Goal: Task Accomplishment & Management: Complete application form

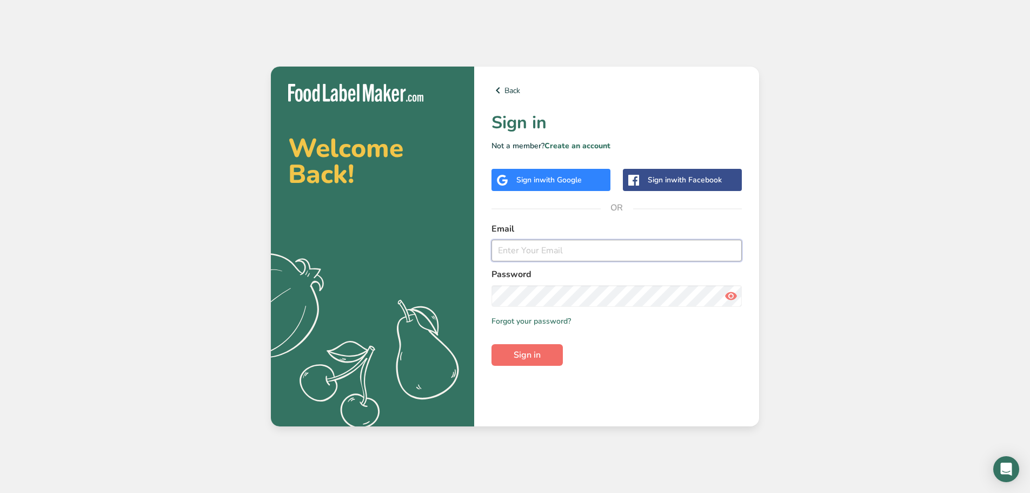
type input "[PERSON_NAME][EMAIL_ADDRESS][DOMAIN_NAME]"
click at [527, 358] on span "Sign in" at bounding box center [527, 354] width 27 height 13
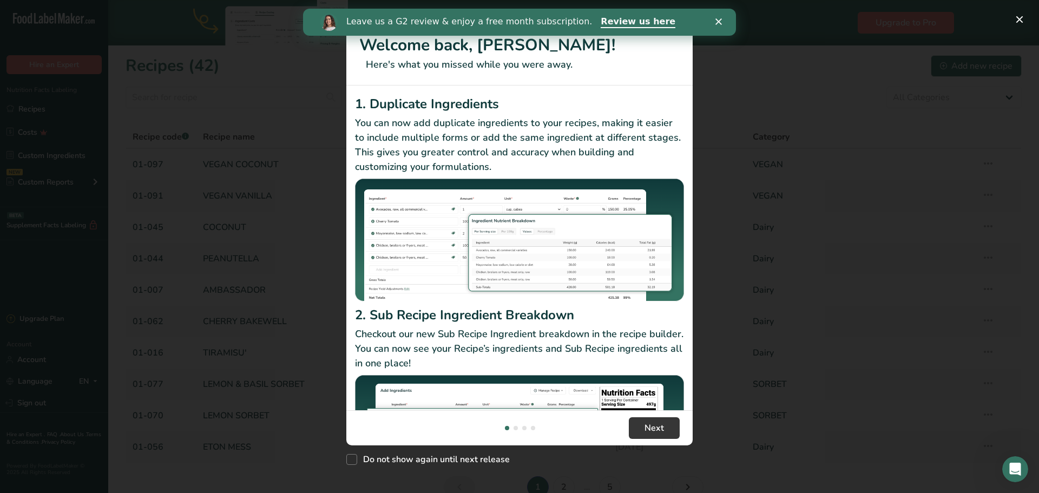
click at [715, 19] on icon "Close" at bounding box center [718, 21] width 6 height 6
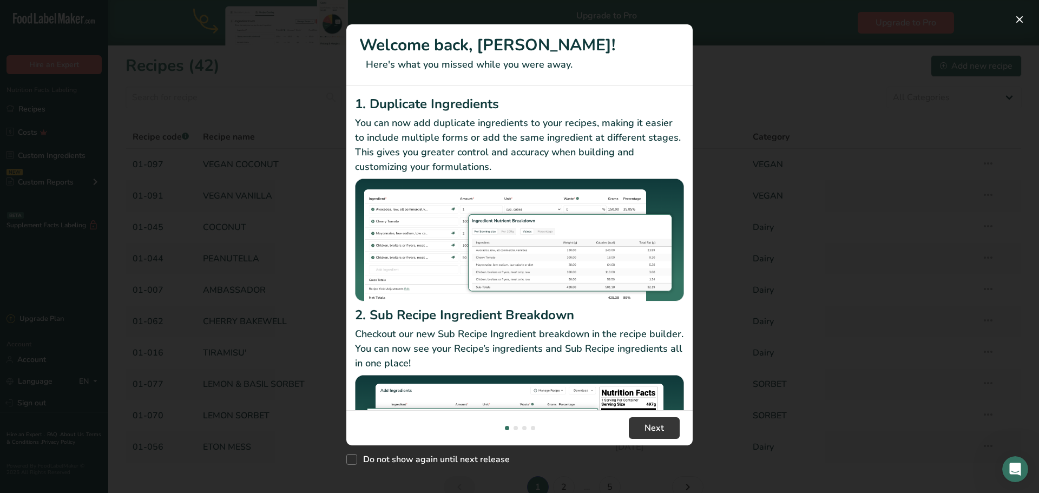
click at [206, 281] on div "New Features" at bounding box center [519, 246] width 1039 height 493
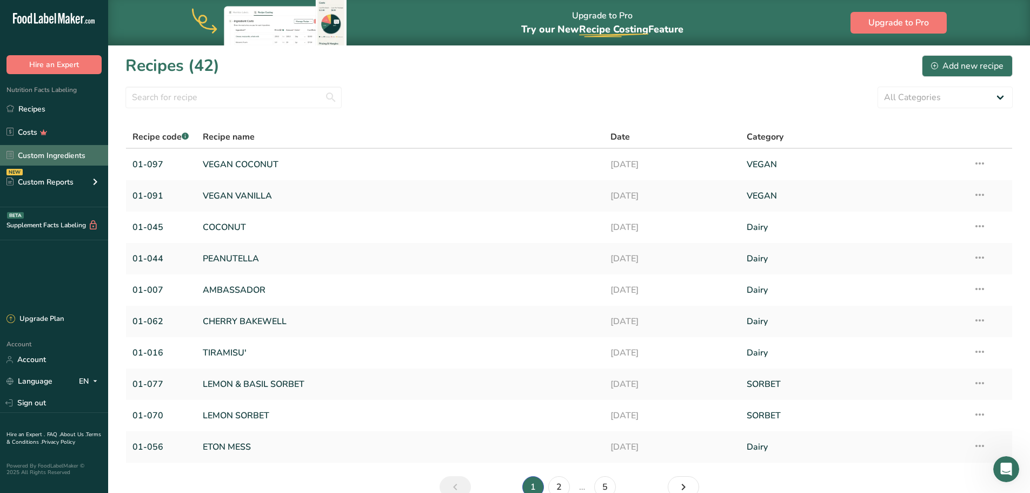
click at [39, 153] on link "Custom Ingredients" at bounding box center [54, 155] width 108 height 21
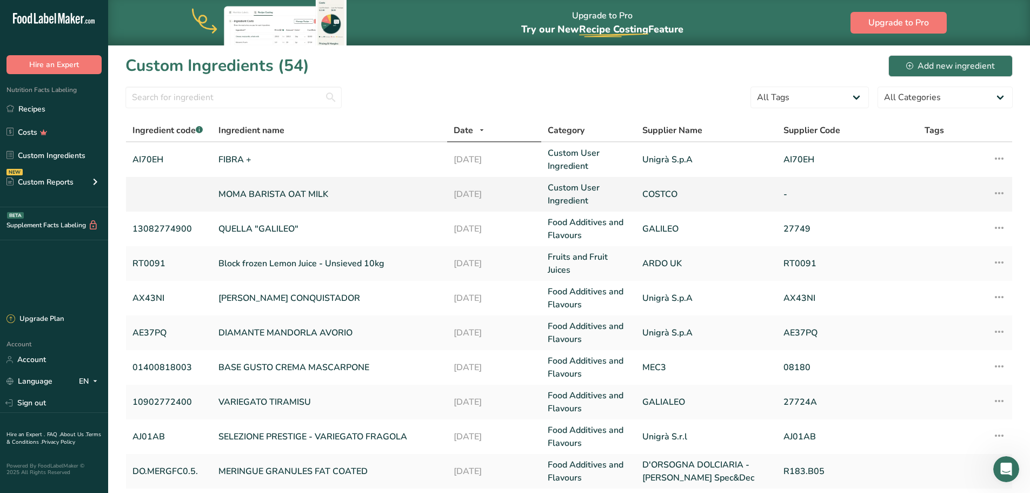
click at [316, 194] on link "MOMA BARISTA OAT MILK" at bounding box center [330, 194] width 222 height 13
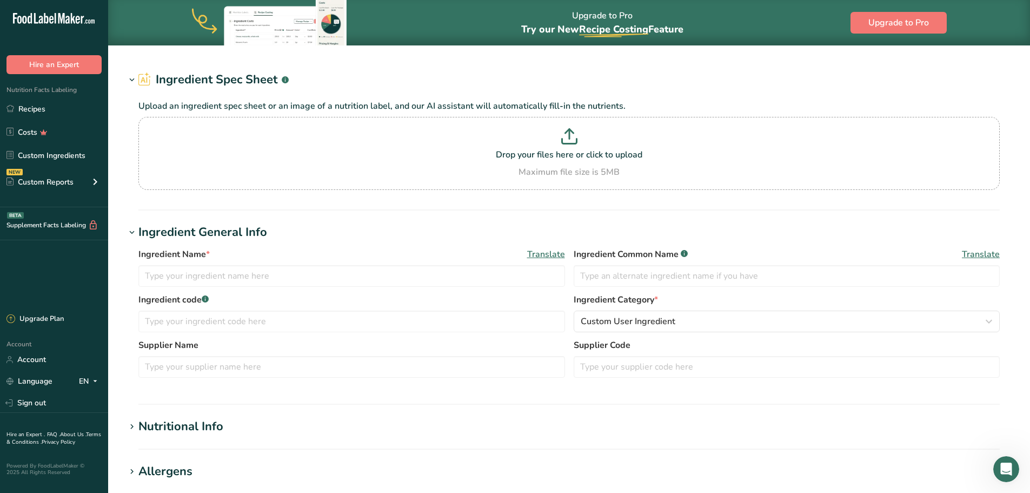
type input "MOMA BARISTA OAT MILK"
type input "OAT MILK"
type input "COSTCO"
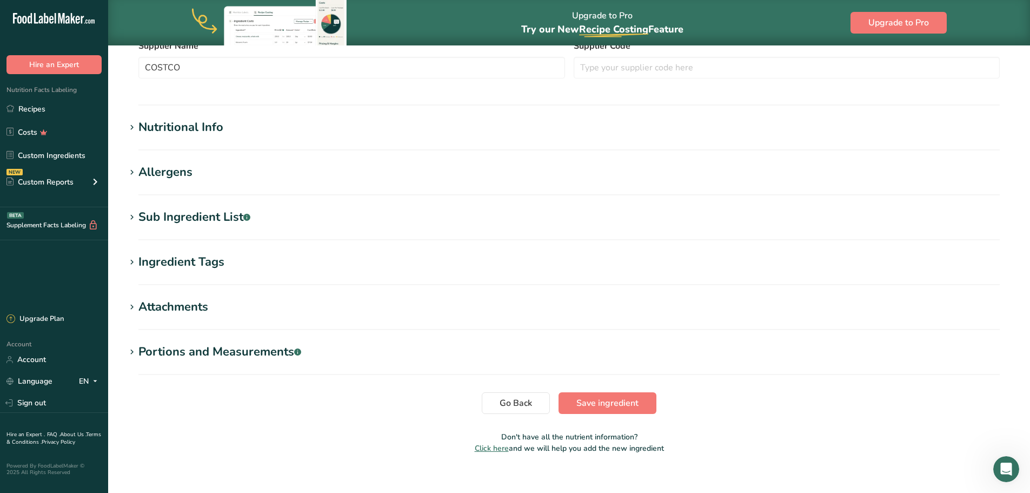
scroll to position [325, 0]
click at [137, 129] on span at bounding box center [131, 126] width 13 height 13
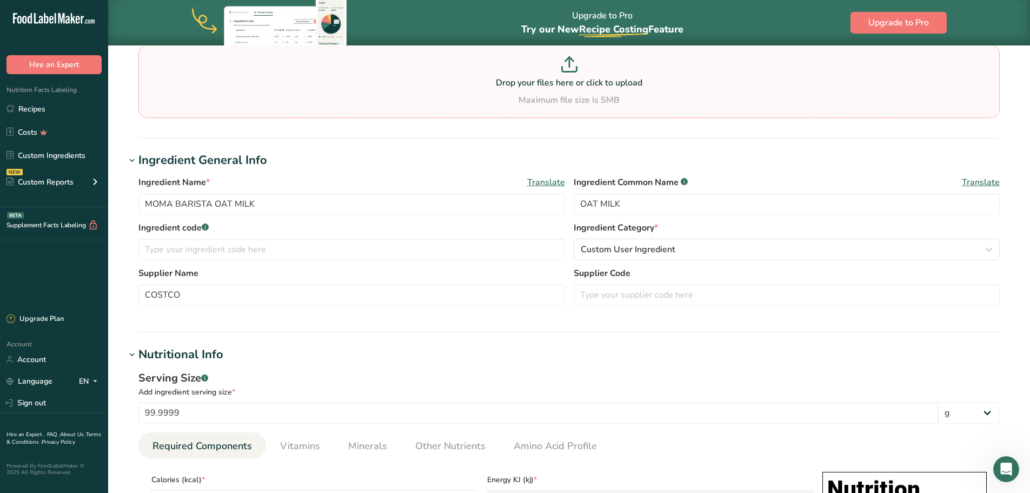
scroll to position [0, 0]
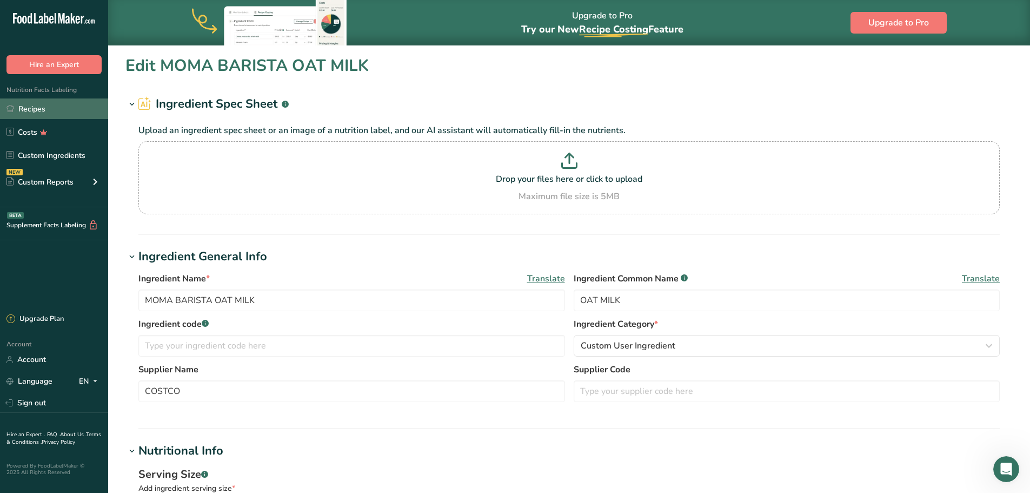
click at [35, 109] on link "Recipes" at bounding box center [54, 108] width 108 height 21
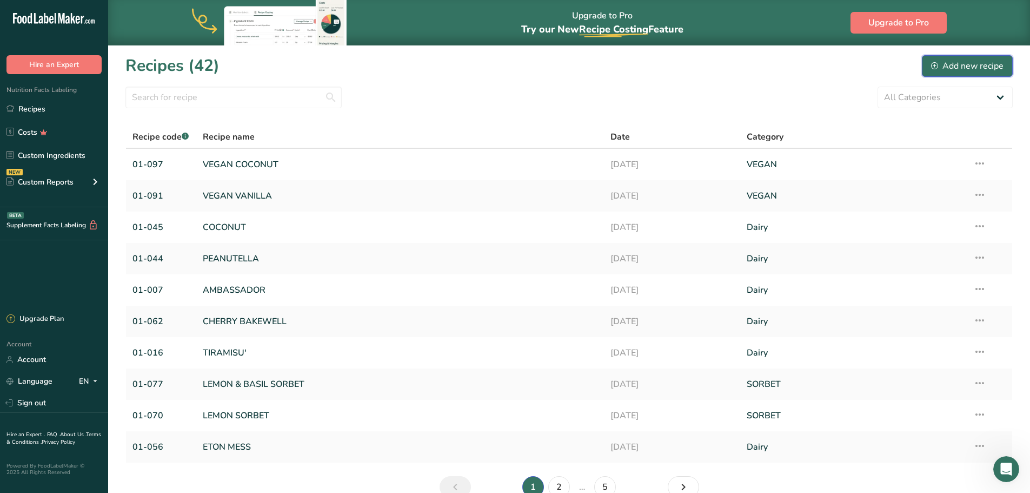
click at [997, 63] on div "Add new recipe" at bounding box center [967, 65] width 72 height 13
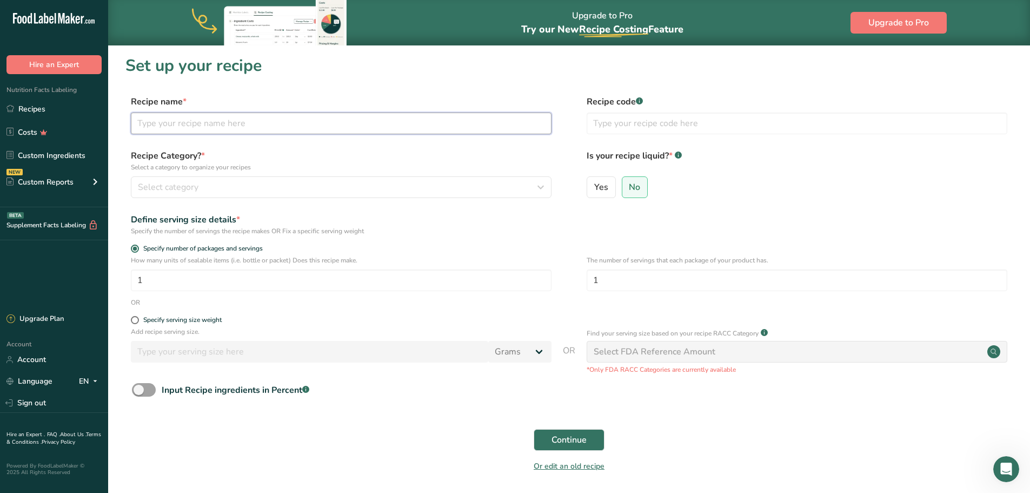
click at [206, 123] on input "text" at bounding box center [341, 124] width 421 height 22
type input "VEGAN MINT CHOC"
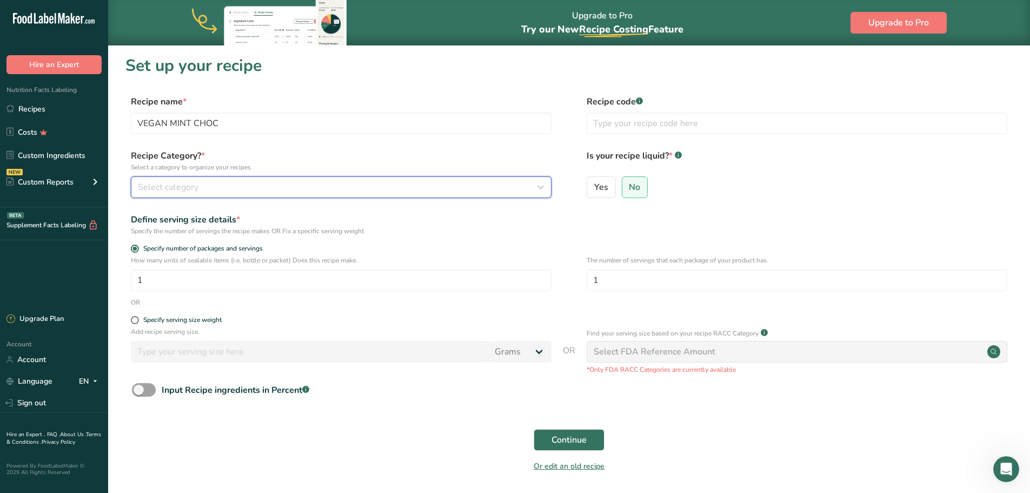
click at [212, 185] on div "Select category" at bounding box center [338, 187] width 400 height 13
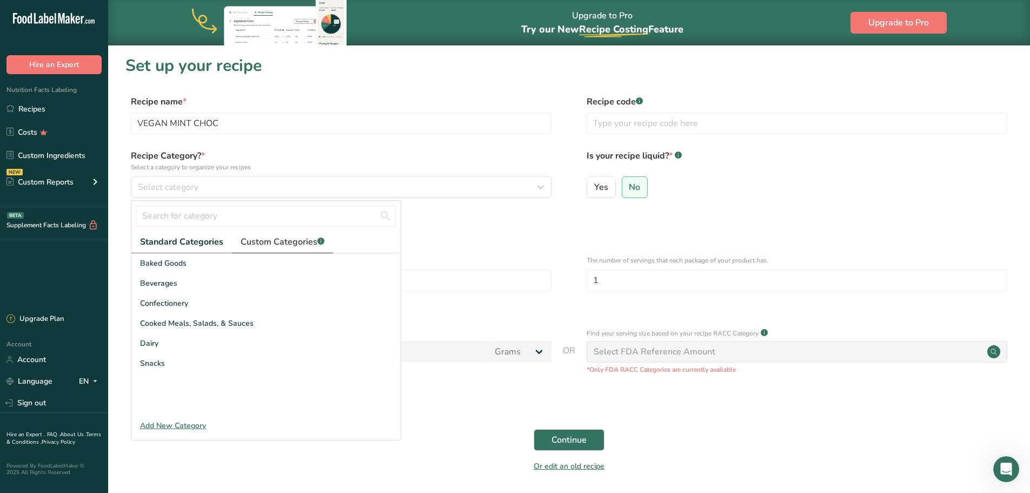
click at [257, 243] on span "Custom Categories .a-a{fill:#347362;}.b-a{fill:#fff;}" at bounding box center [283, 241] width 84 height 13
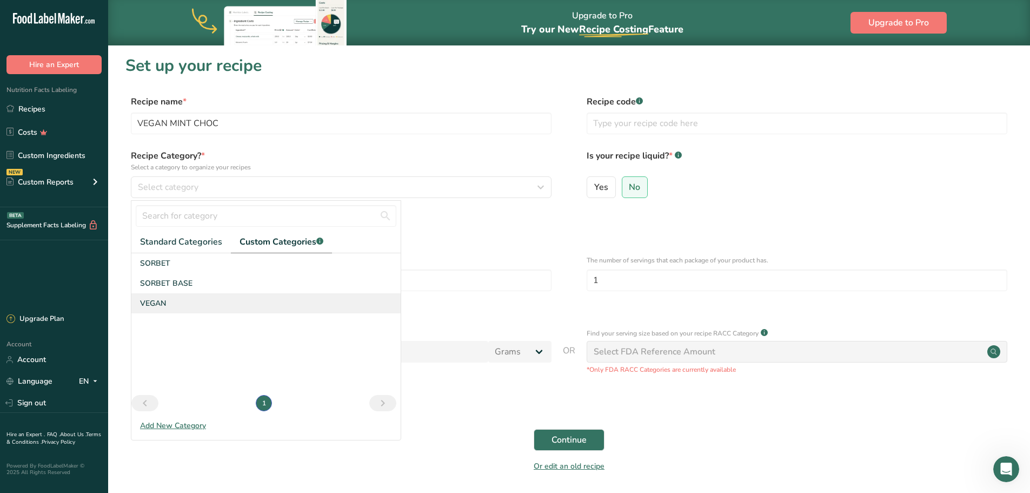
click at [163, 299] on span "VEGAN" at bounding box center [153, 302] width 26 height 11
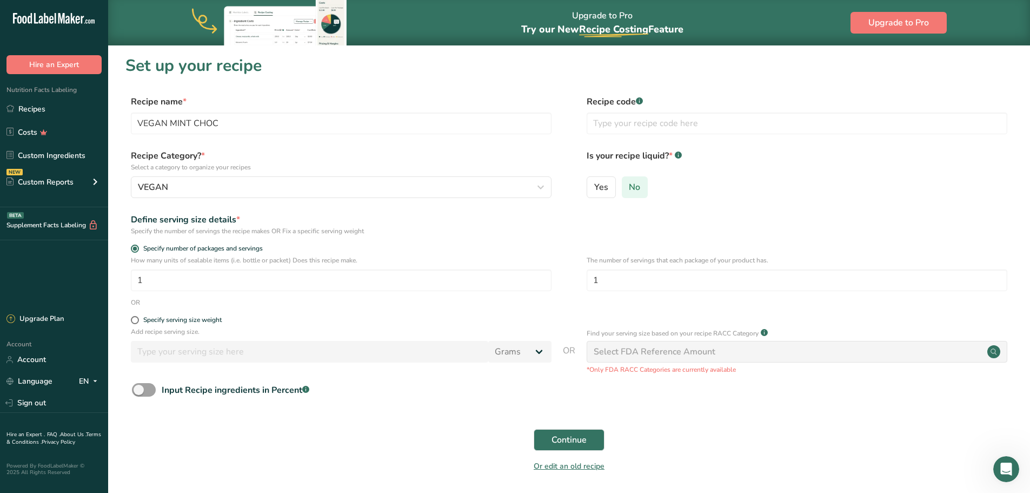
click at [633, 188] on span "No" at bounding box center [634, 187] width 11 height 11
click at [630, 188] on input "No" at bounding box center [626, 186] width 7 height 7
click at [137, 322] on span at bounding box center [135, 320] width 8 height 8
click at [137, 322] on input "Specify serving size weight" at bounding box center [134, 319] width 7 height 7
radio input "true"
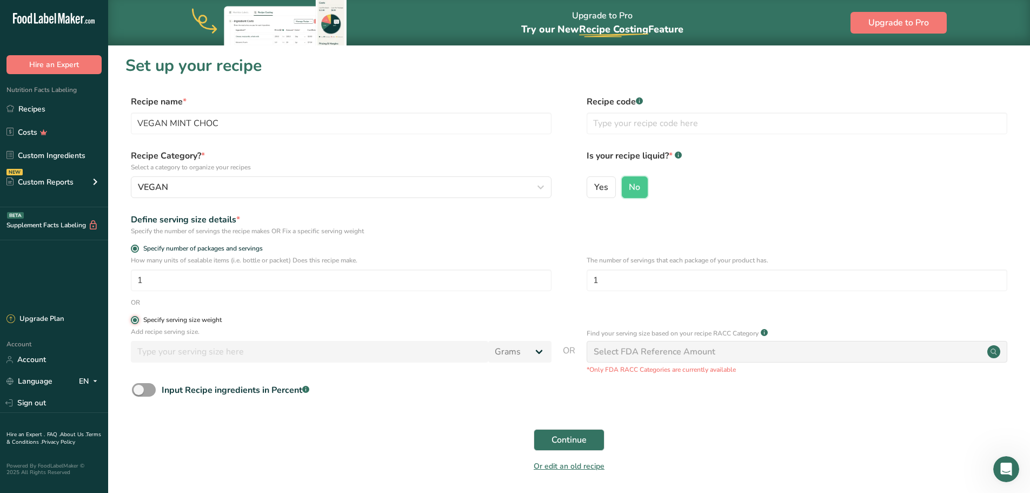
radio input "false"
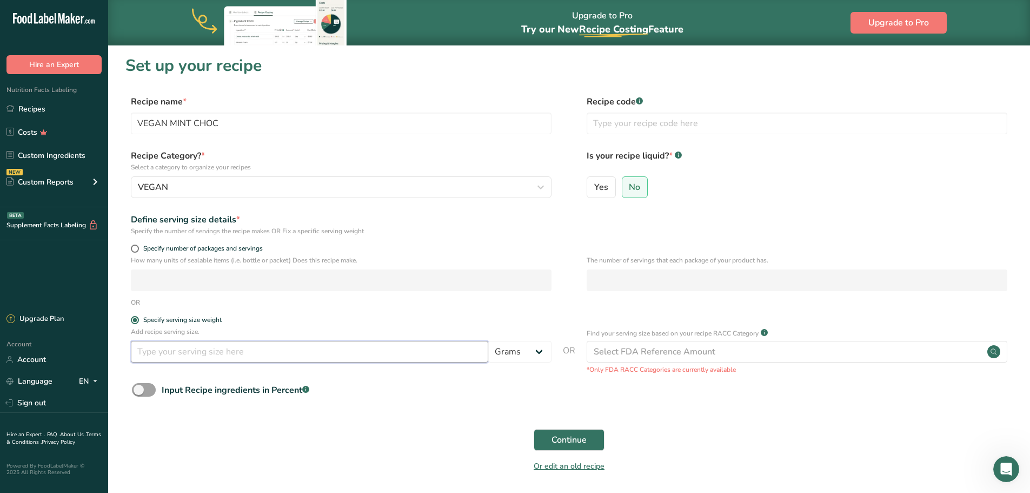
click at [147, 350] on input "number" at bounding box center [310, 352] width 358 height 22
type input "1000"
click at [573, 369] on span "OR" at bounding box center [569, 359] width 12 height 30
click at [620, 120] on input "text" at bounding box center [797, 124] width 421 height 22
type input "094"
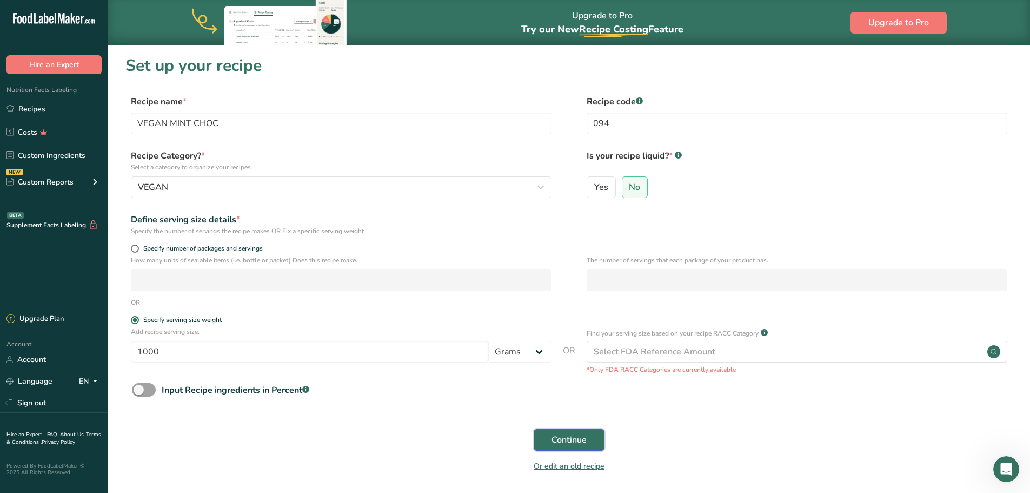
click at [583, 438] on span "Continue" at bounding box center [569, 439] width 35 height 13
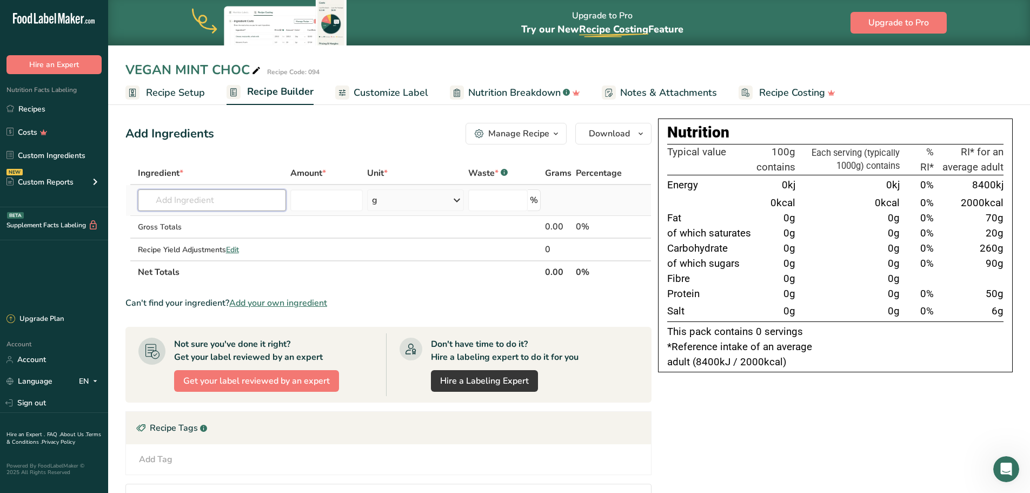
click at [178, 199] on input "text" at bounding box center [212, 200] width 148 height 22
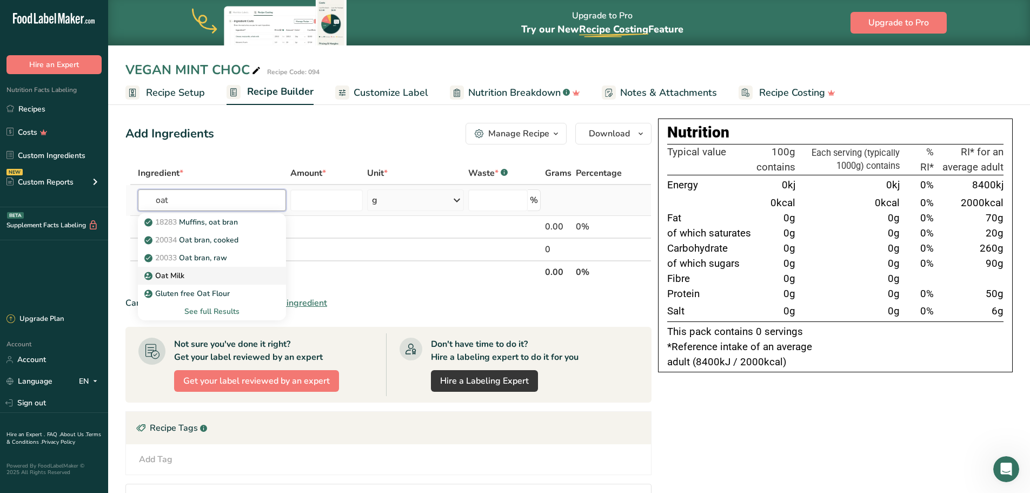
type input "oat"
click at [170, 272] on p "Oat Milk" at bounding box center [166, 275] width 38 height 11
type input "Oat Milk"
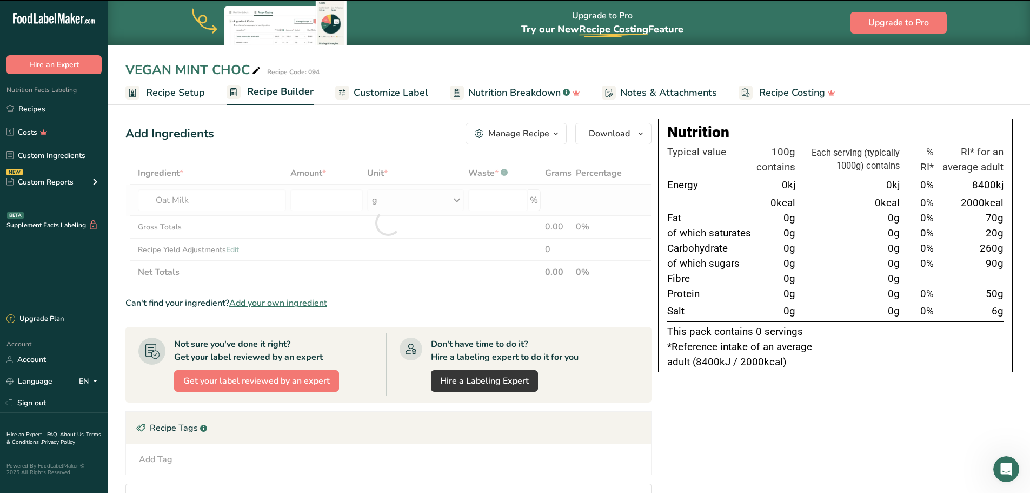
type input "0"
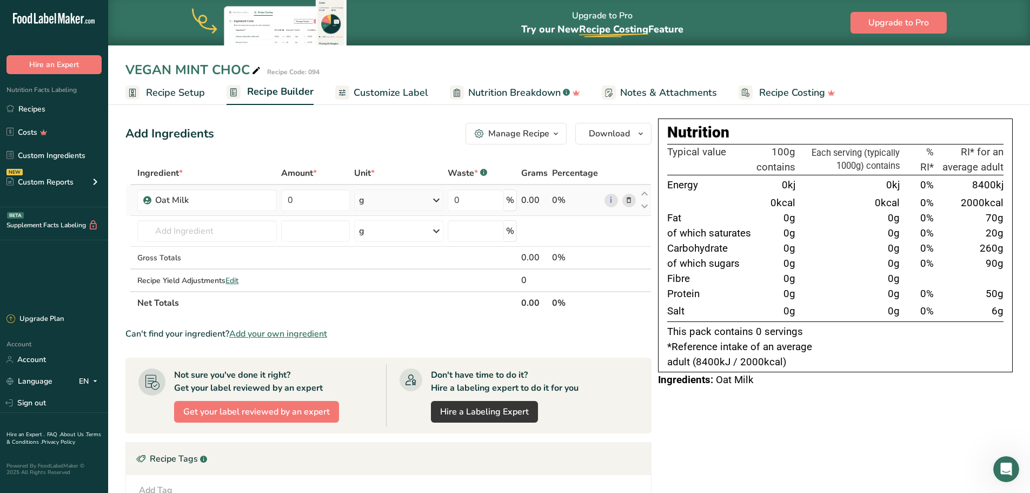
click at [169, 90] on span "Recipe Setup" at bounding box center [175, 92] width 59 height 15
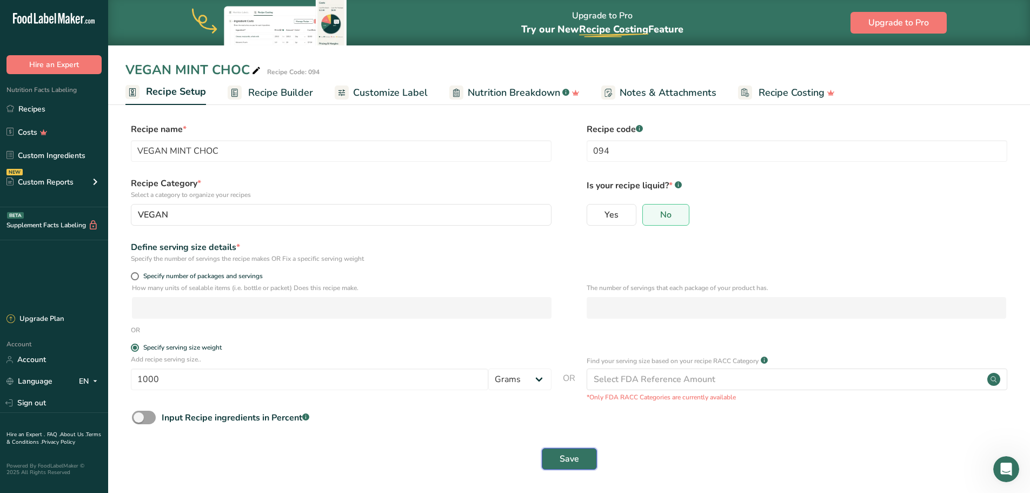
click at [563, 458] on span "Save" at bounding box center [569, 458] width 19 height 13
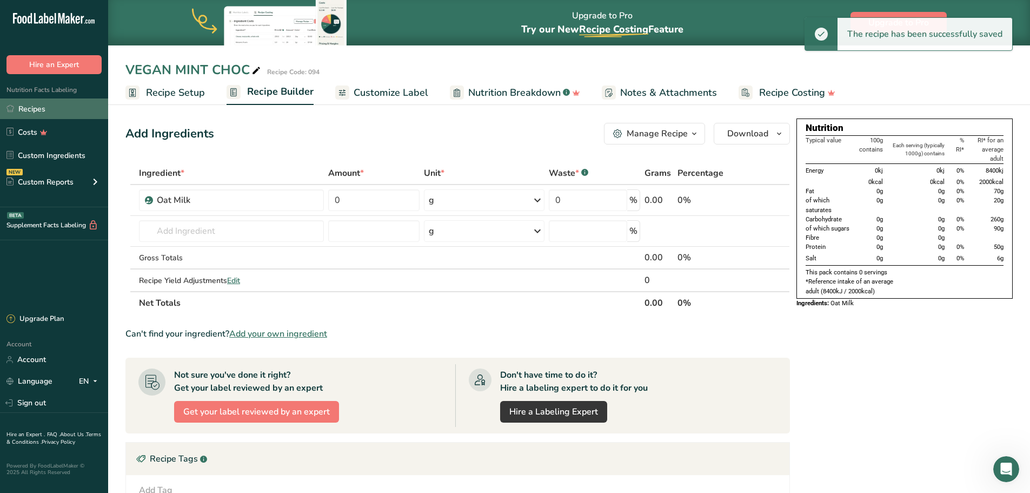
click at [42, 111] on link "Recipes" at bounding box center [54, 108] width 108 height 21
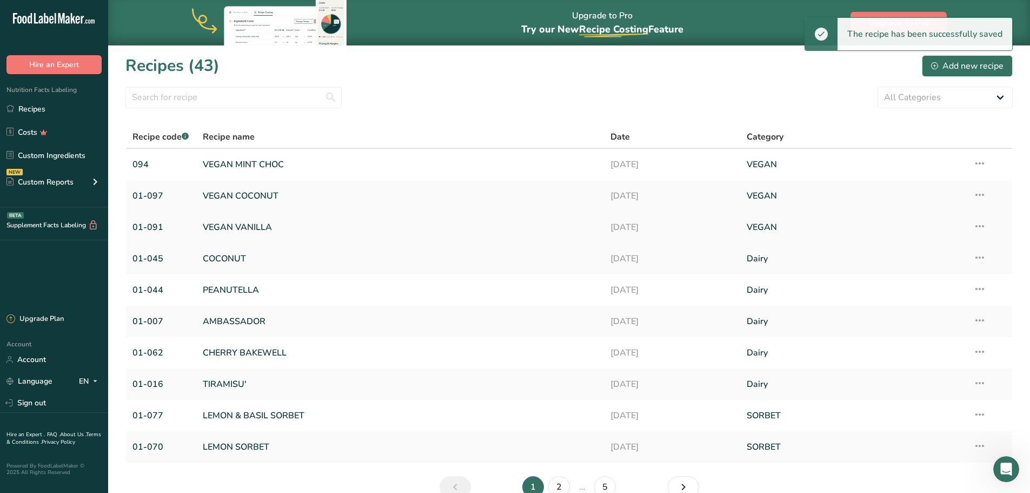
click at [233, 230] on link "VEGAN VANILLA" at bounding box center [400, 227] width 395 height 23
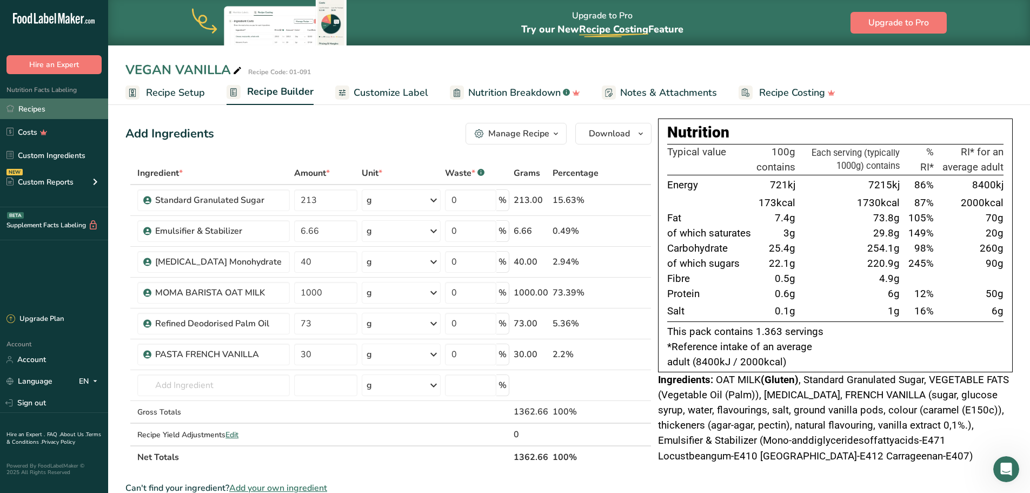
click at [40, 113] on link "Recipes" at bounding box center [54, 108] width 108 height 21
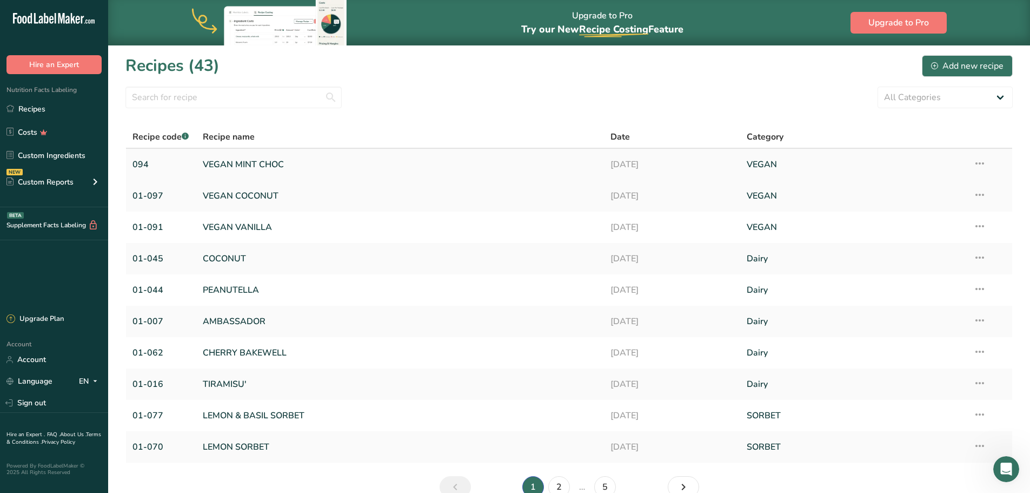
click at [246, 166] on link "VEGAN MINT CHOC" at bounding box center [400, 164] width 395 height 23
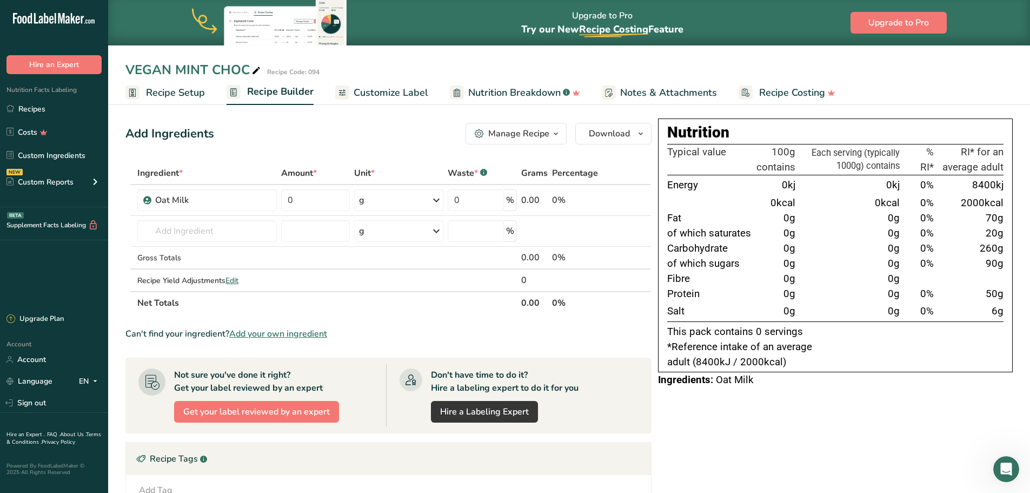
click at [167, 89] on span "Recipe Setup" at bounding box center [175, 92] width 59 height 15
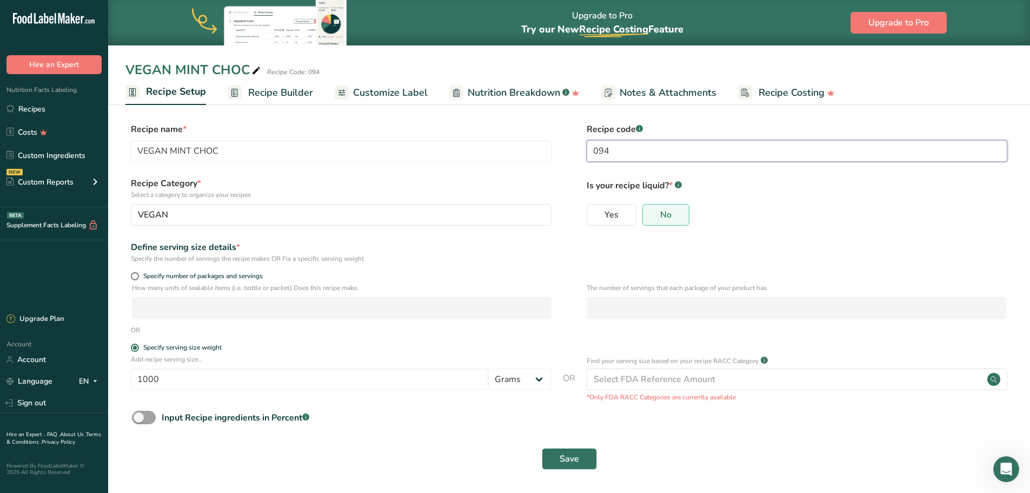
click at [597, 149] on input "094" at bounding box center [797, 151] width 421 height 22
type input "01-094"
click at [273, 93] on span "Recipe Builder" at bounding box center [280, 92] width 65 height 15
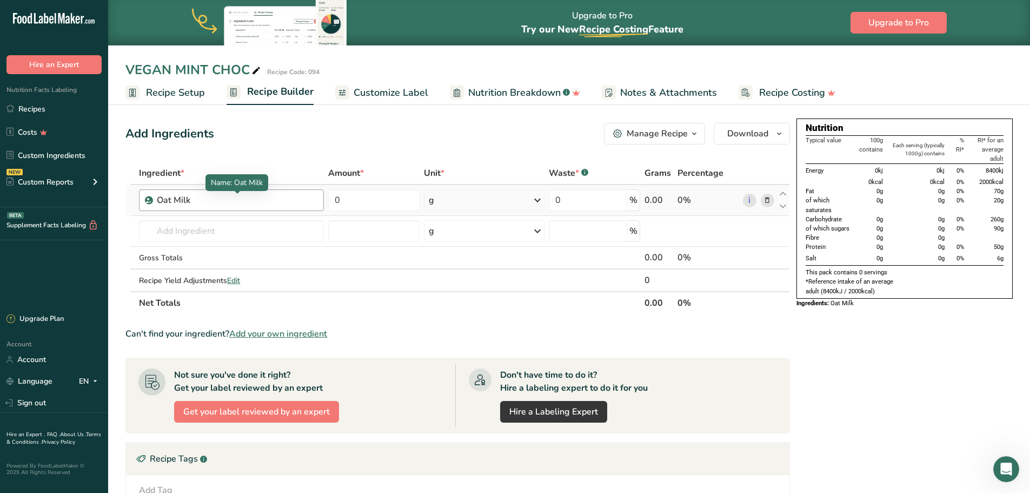
click at [213, 194] on div "Oat Milk" at bounding box center [224, 200] width 135 height 13
click at [210, 200] on div "Oat Milk" at bounding box center [224, 200] width 135 height 13
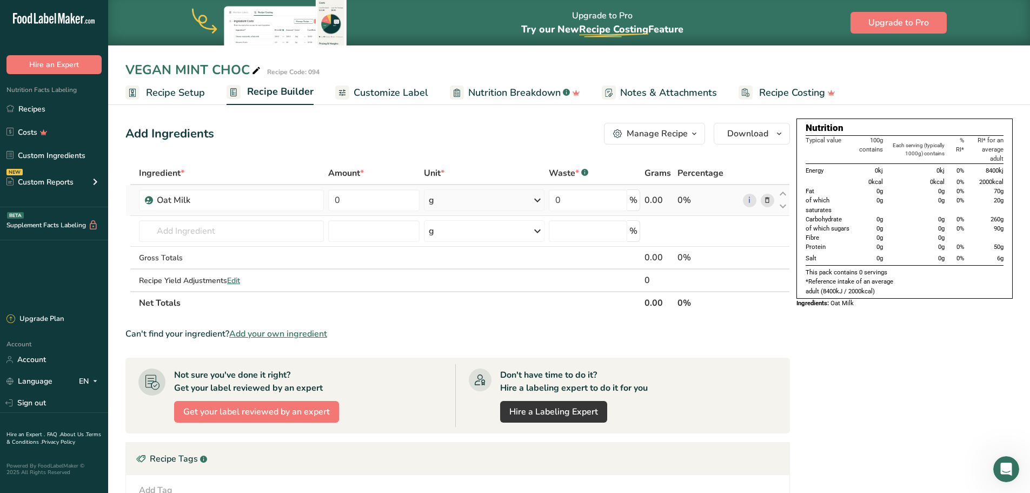
click at [765, 201] on icon at bounding box center [768, 200] width 8 height 11
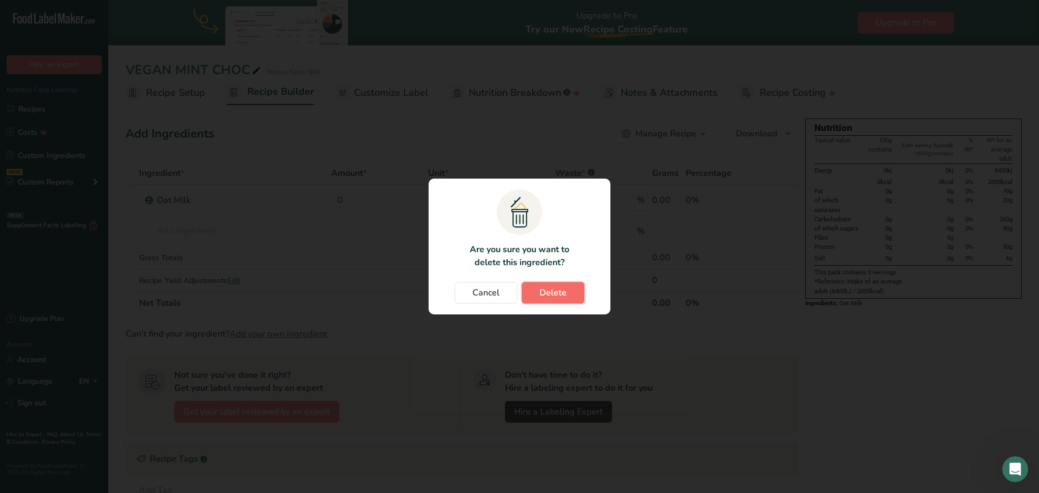
click at [540, 295] on span "Delete" at bounding box center [552, 292] width 27 height 13
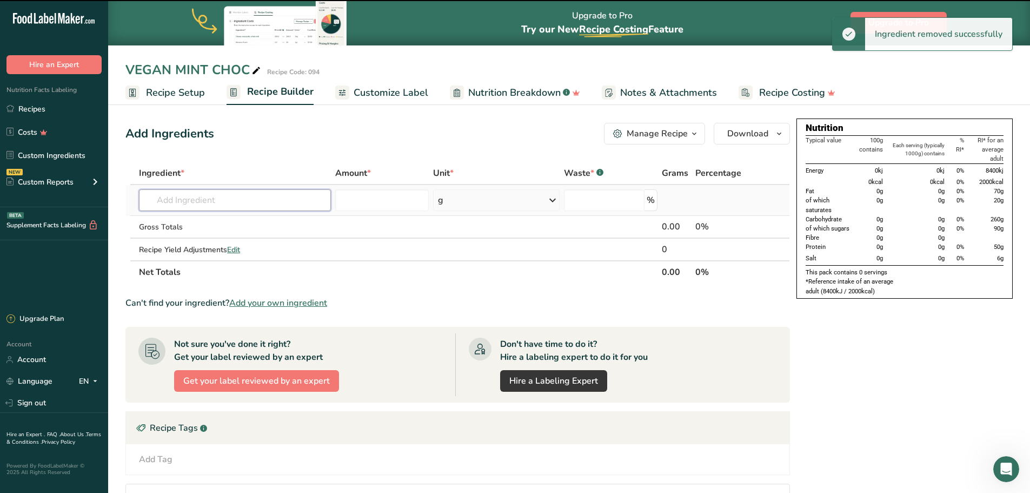
click at [182, 205] on input "text" at bounding box center [235, 200] width 192 height 22
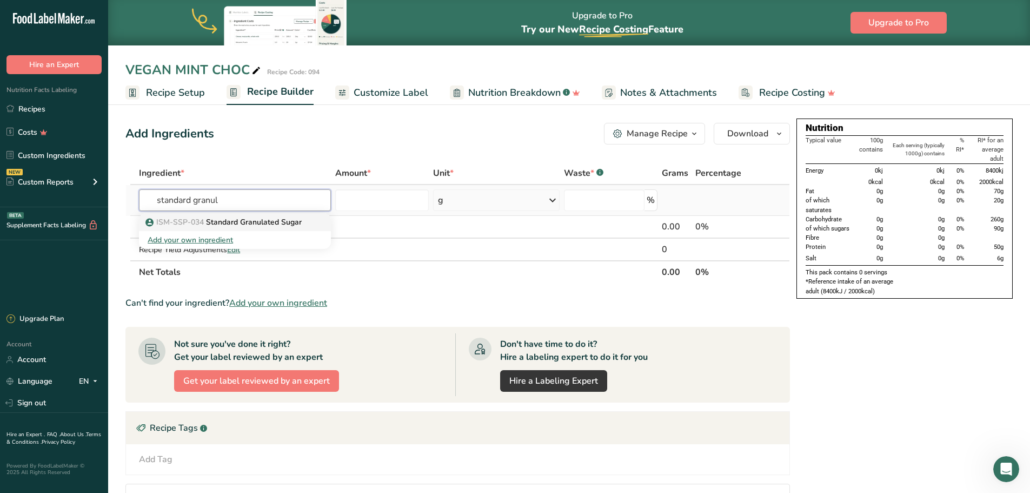
type input "standard granul"
click at [185, 217] on p "ISM-SSP-034 Standard Granulated Sugar" at bounding box center [225, 221] width 154 height 11
type input "Standard Granulated Sugar"
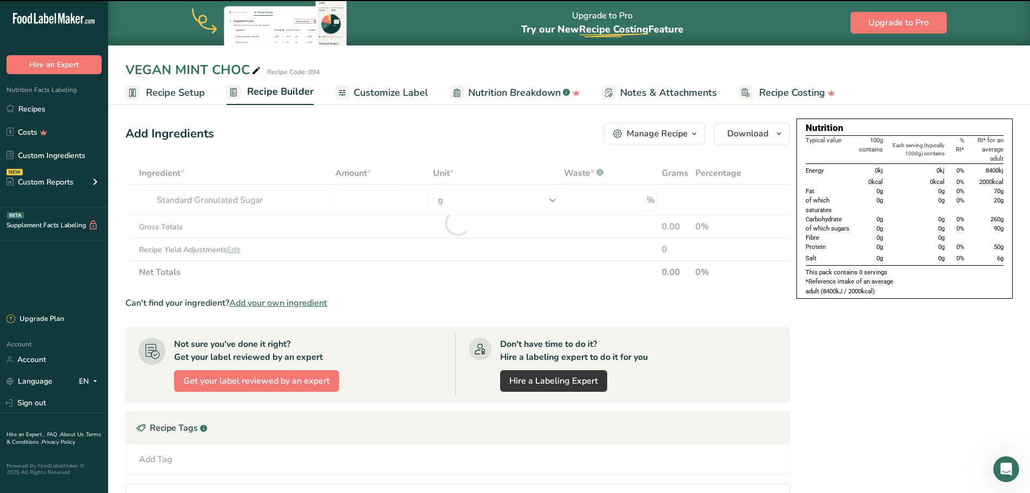
type input "0"
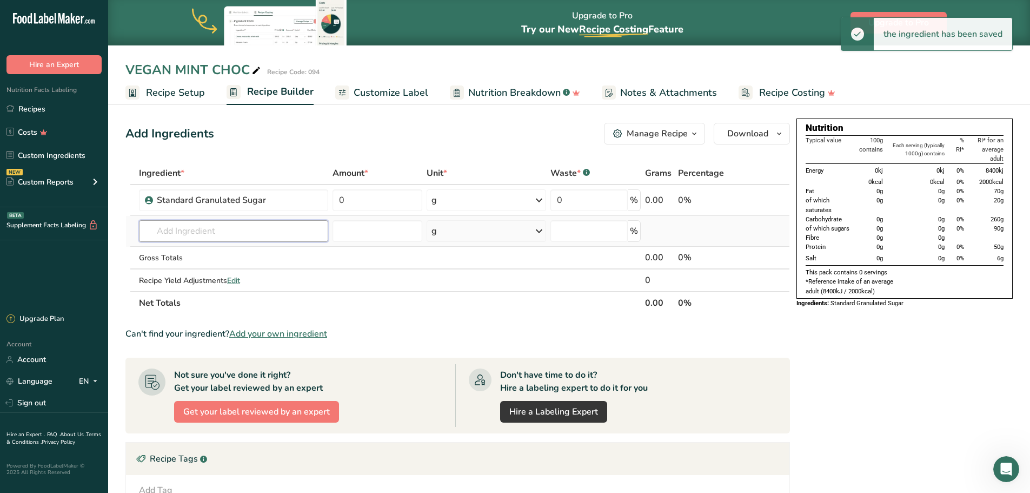
click at [178, 228] on input "text" at bounding box center [233, 231] width 189 height 22
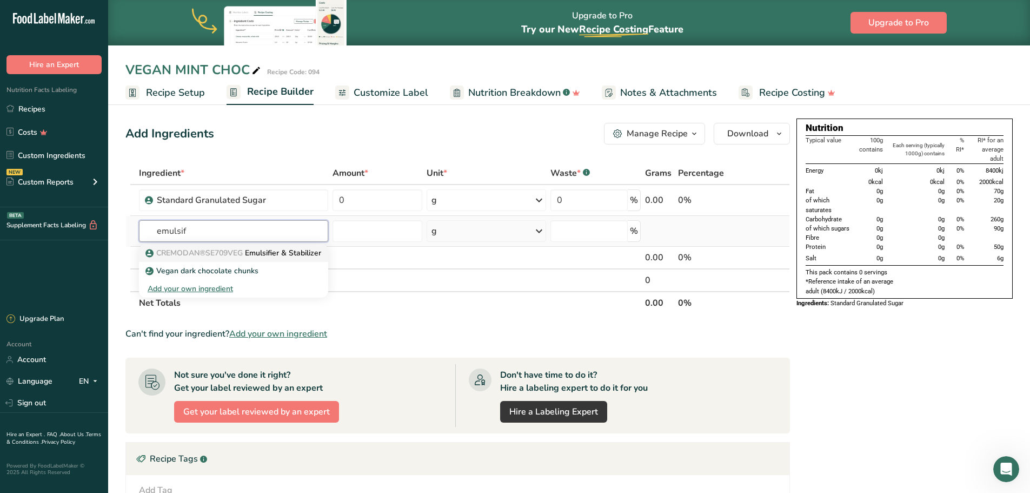
type input "emulsif"
click at [260, 254] on p "CREMODAN®SE709VEG Emulsifier & Stabilizer" at bounding box center [235, 252] width 174 height 11
type input "Emulsifier & Stabilizer"
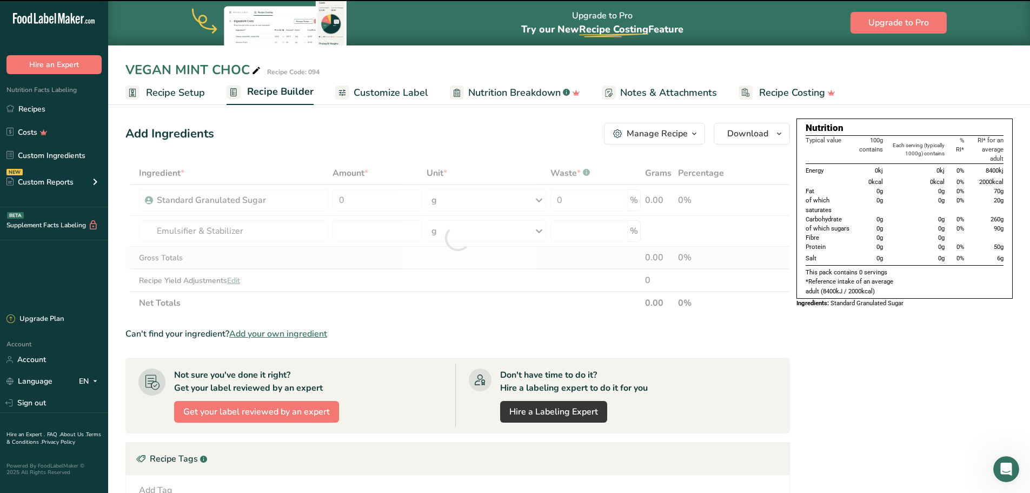
type input "0"
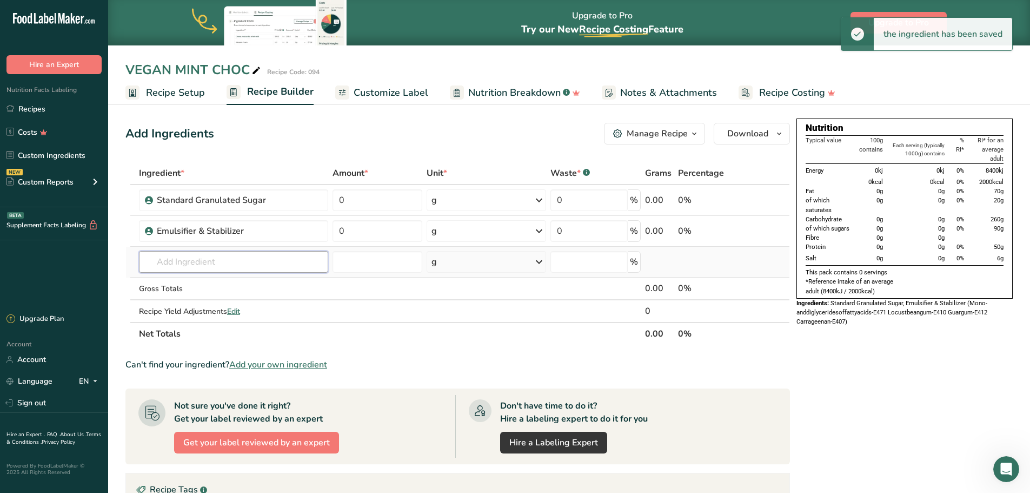
click at [181, 268] on input "text" at bounding box center [233, 262] width 189 height 22
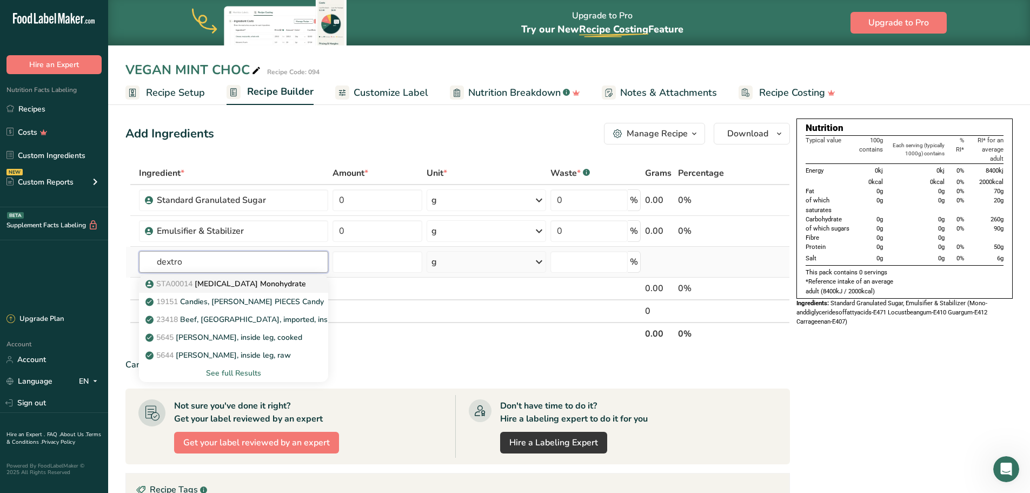
type input "dextro"
click at [244, 285] on p "STA00014 [MEDICAL_DATA] Monohydrate" at bounding box center [227, 283] width 158 height 11
type input "[MEDICAL_DATA] Monohydrate"
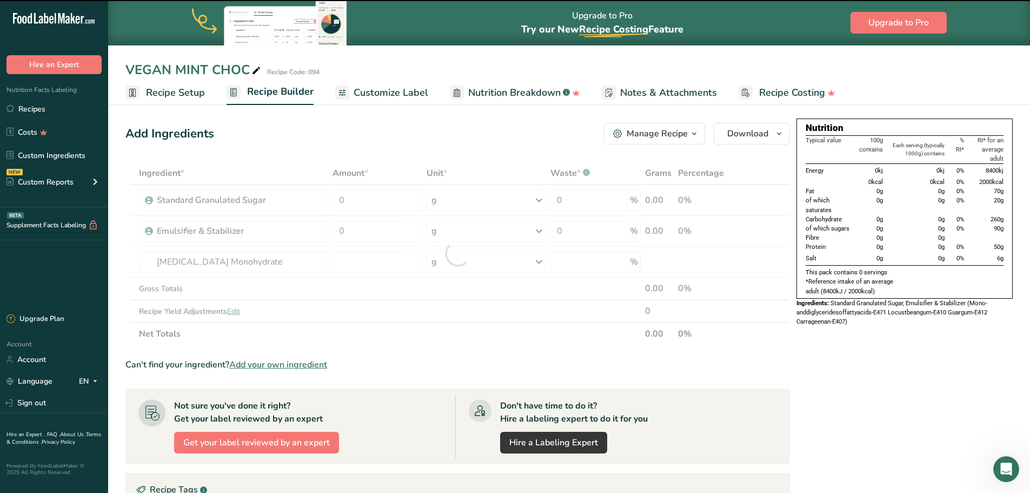
type input "0"
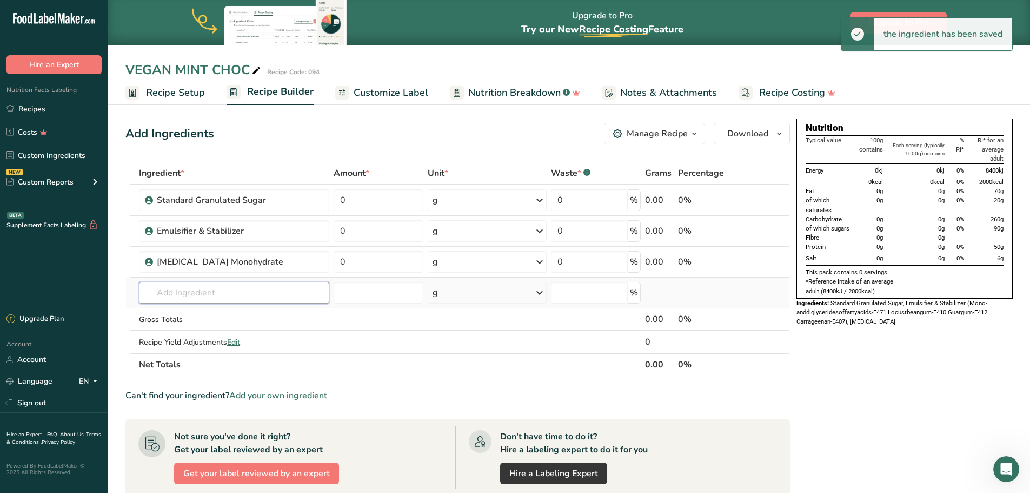
click at [196, 293] on input "text" at bounding box center [234, 293] width 191 height 22
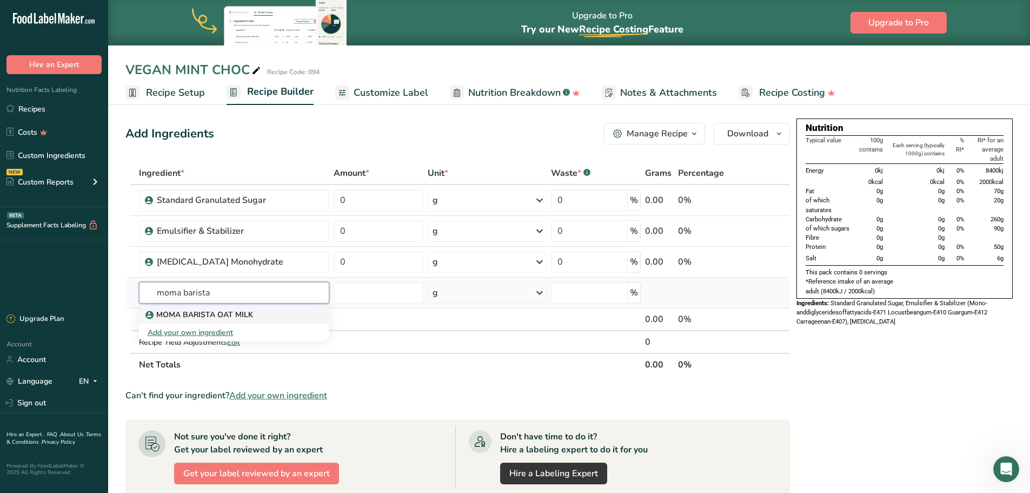
type input "moma barista"
click at [202, 308] on link "MOMA BARISTA OAT MILK" at bounding box center [234, 315] width 191 height 18
type input "MOMA BARISTA OAT MILK"
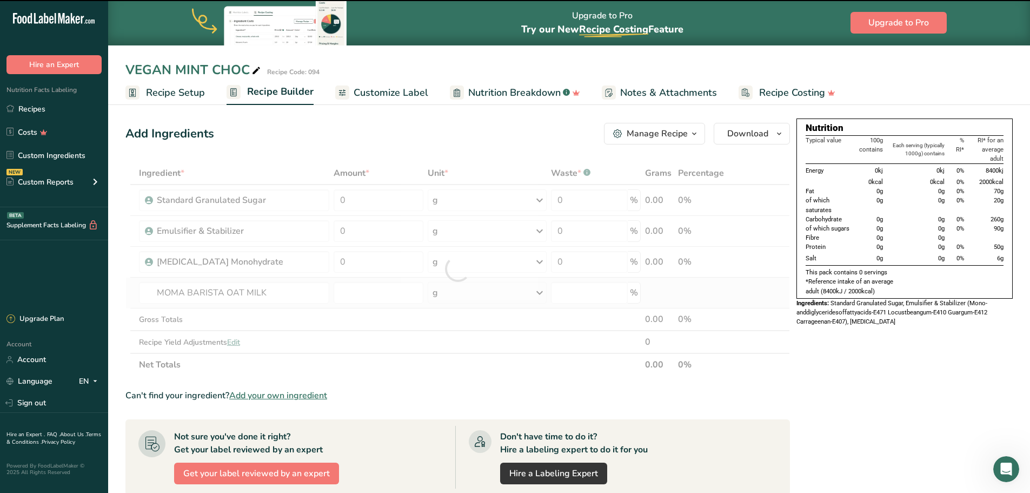
type input "0"
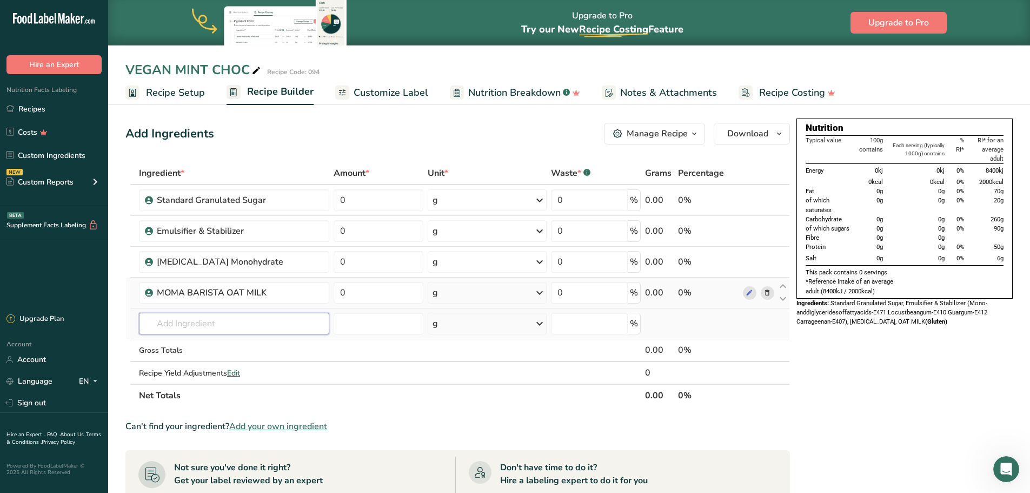
click at [191, 329] on input "text" at bounding box center [234, 324] width 191 height 22
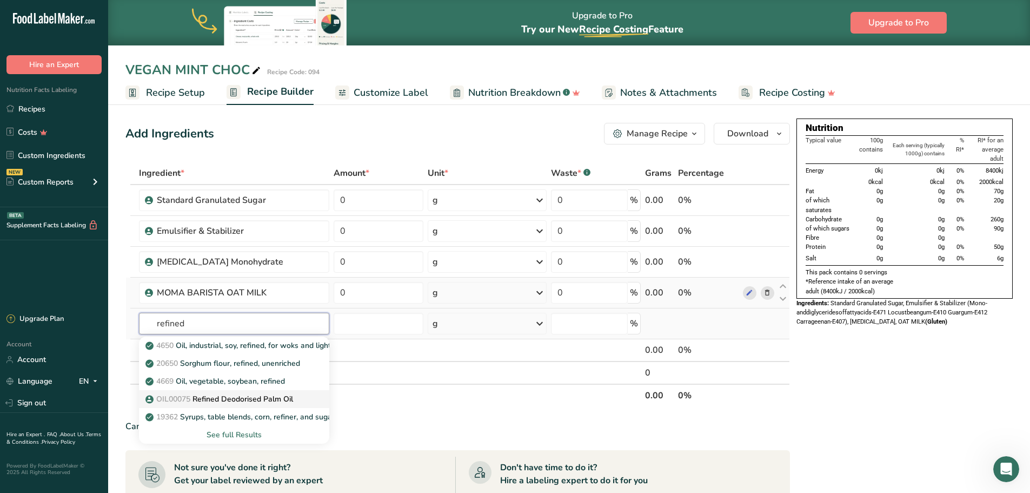
type input "refined"
click at [217, 398] on p "OIL00075 Refined Deodorised Palm Oil" at bounding box center [220, 398] width 145 height 11
type input "Refined Deodorised Palm Oil"
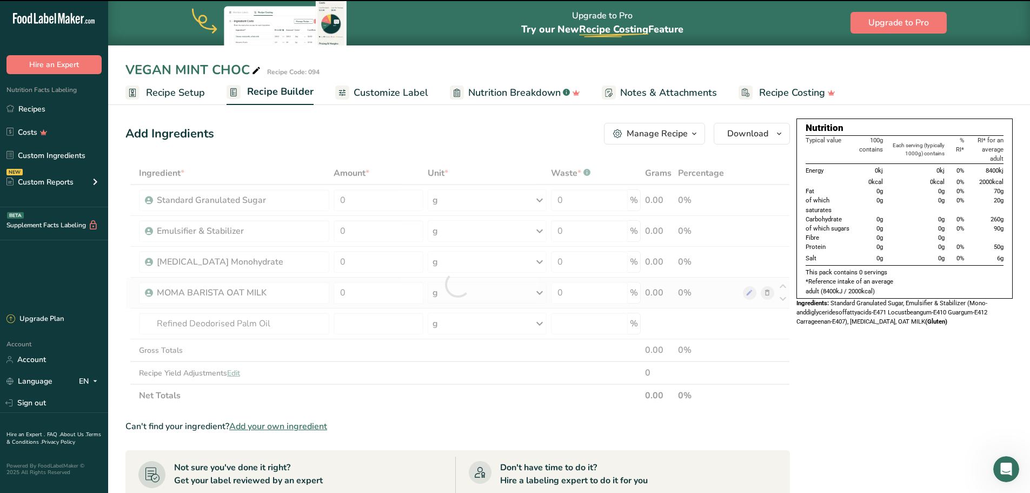
type input "0"
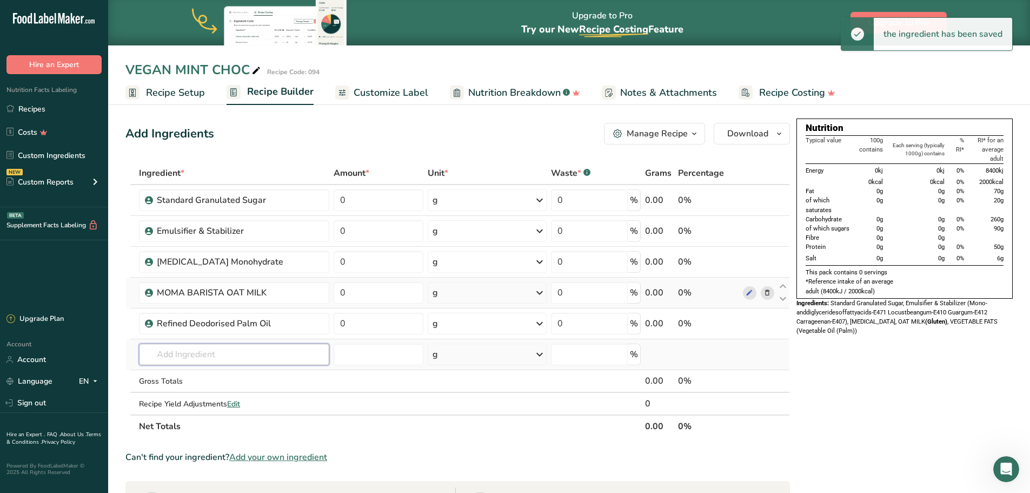
click at [180, 350] on input "text" at bounding box center [234, 354] width 191 height 22
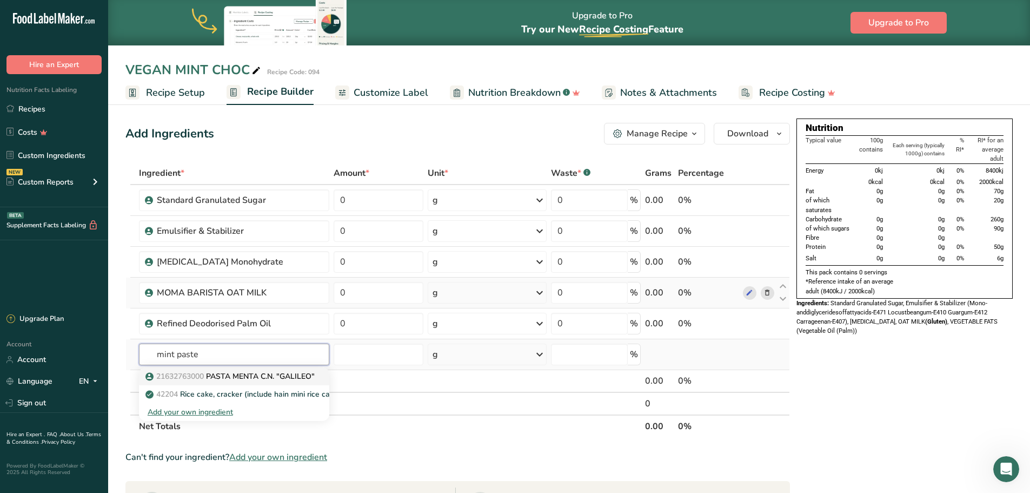
type input "mint paste"
click at [248, 380] on p "21632763000 PASTA MENTA C.N. "GALILEO"" at bounding box center [231, 376] width 167 height 11
type input "PASTA MENTA C.N. "GALILEO""
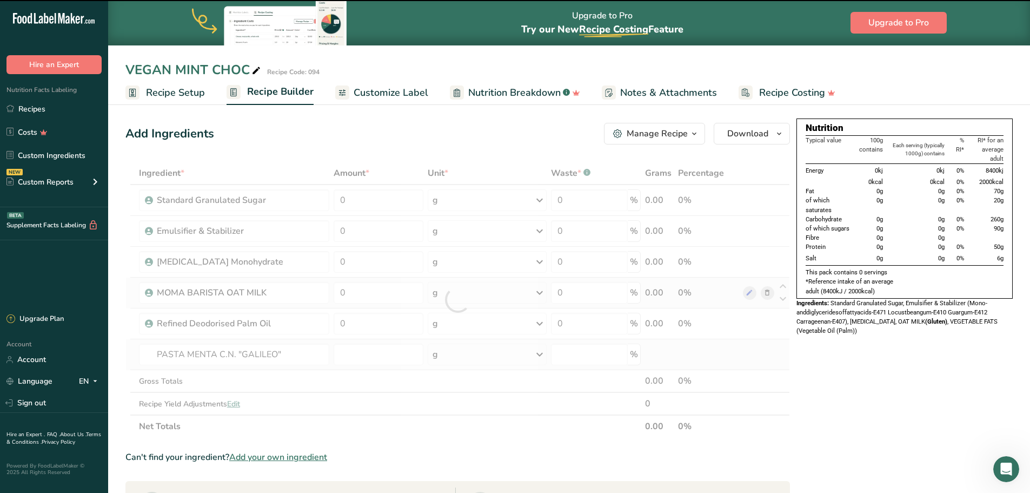
type input "0"
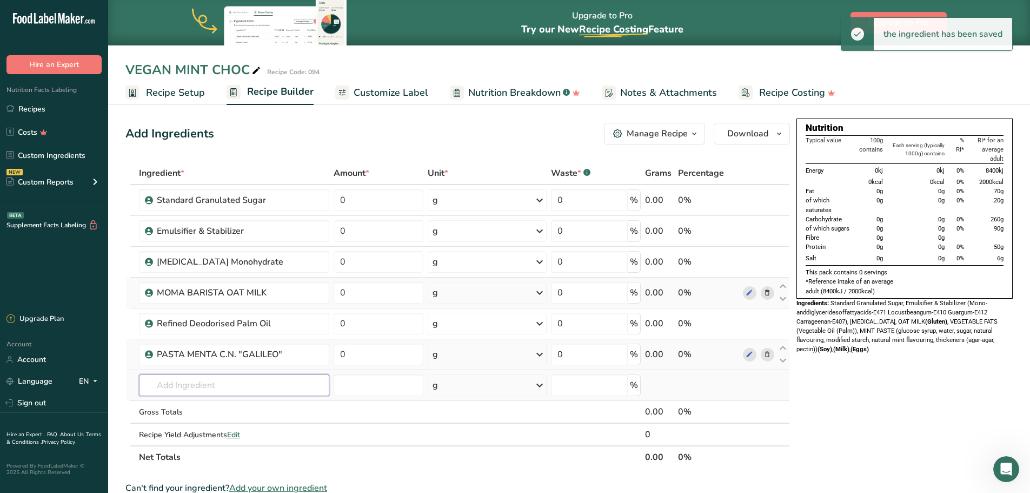
click at [211, 379] on input "text" at bounding box center [234, 385] width 191 height 22
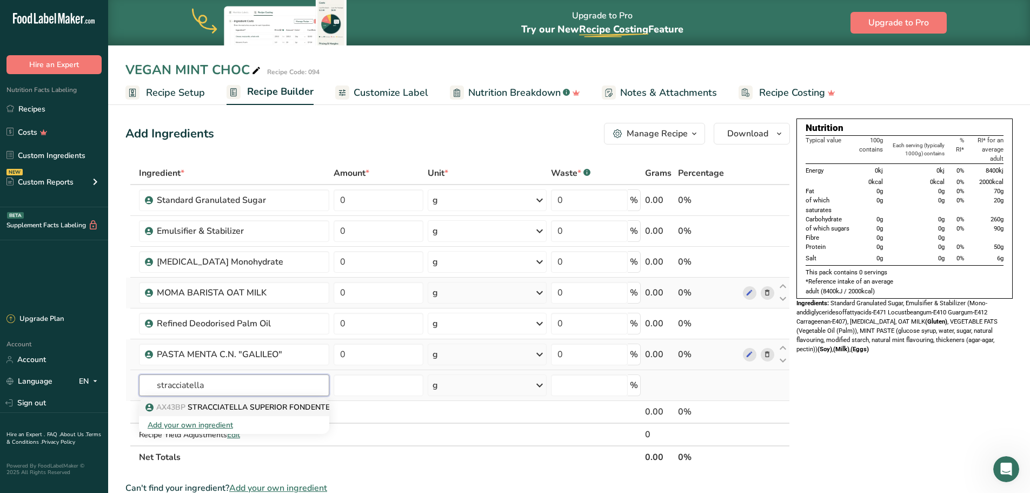
type input "stracciatella"
click at [224, 406] on p "AX43BP STRACCIATELLA SUPERIOR FONDENTE PIU'" at bounding box center [247, 406] width 199 height 11
type input "STRACCIATELLA SUPERIOR FONDENTE PIU'"
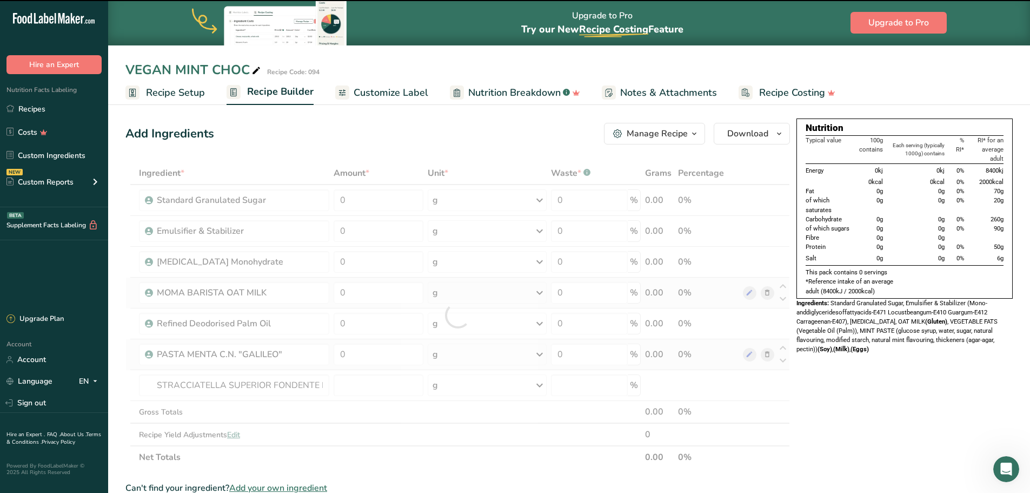
type input "0"
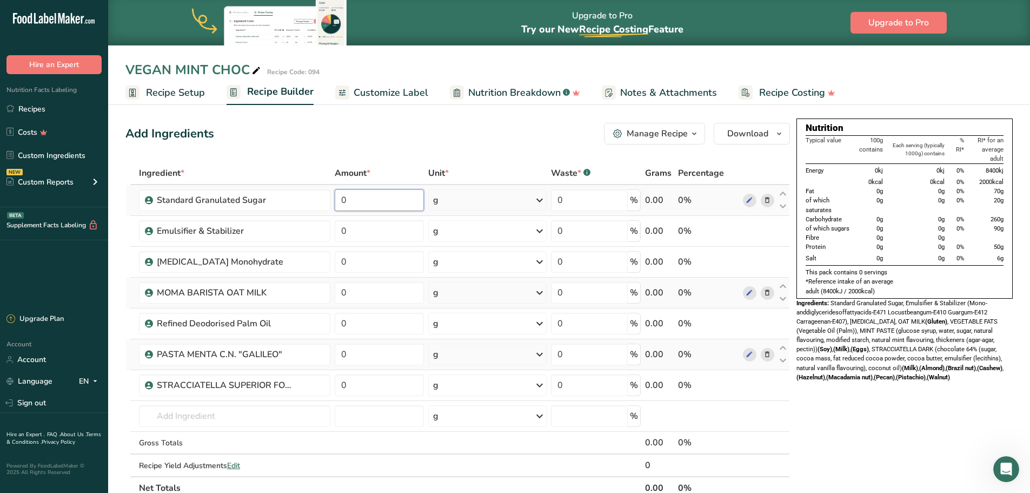
click at [400, 200] on input "0" at bounding box center [379, 200] width 89 height 22
type input "213"
click at [394, 224] on div "Ingredient * Amount * Unit * Waste * .a-a{fill:#347362;}.b-a{fill:#fff;} Grams …" at bounding box center [457, 331] width 665 height 338
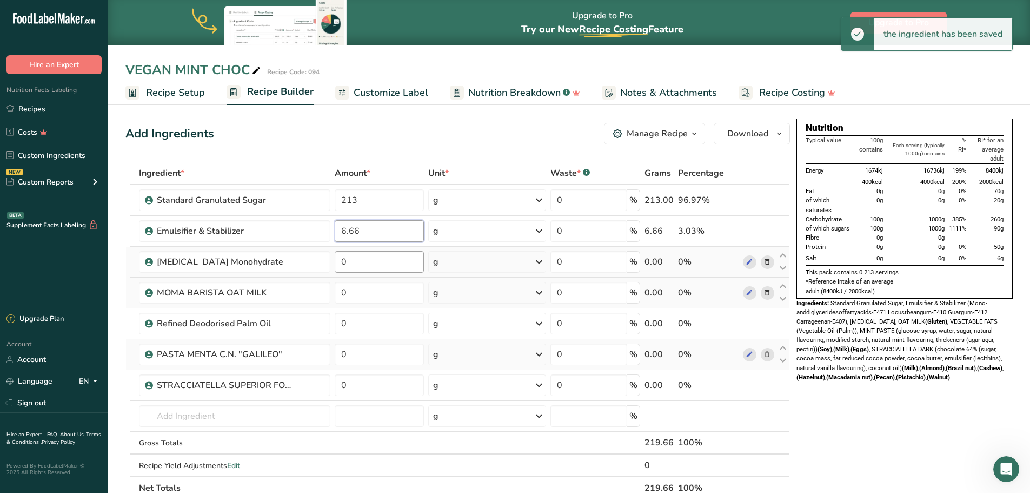
type input "6.66"
click at [382, 258] on div "Ingredient * Amount * Unit * Waste * .a-a{fill:#347362;}.b-a{fill:#fff;} Grams …" at bounding box center [457, 331] width 665 height 338
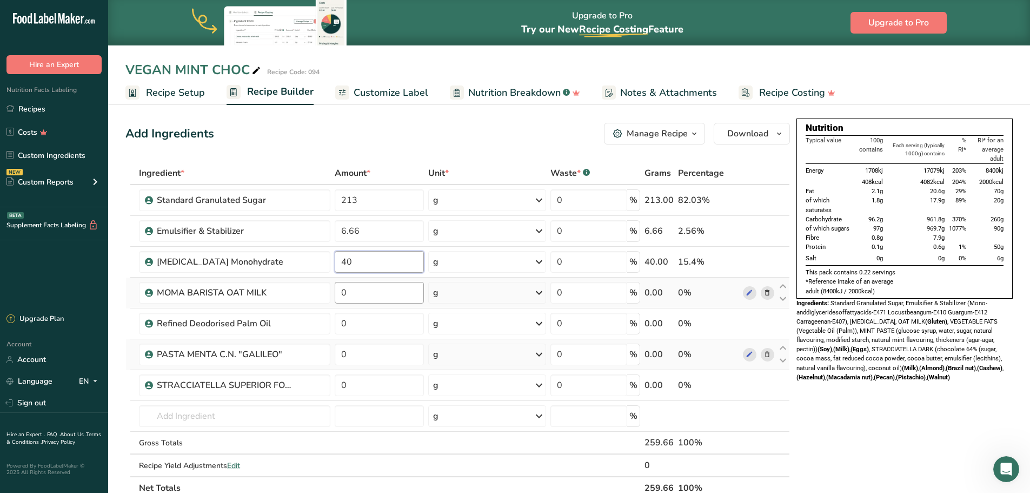
type input "40"
click at [354, 293] on div "Ingredient * Amount * Unit * Waste * .a-a{fill:#347362;}.b-a{fill:#fff;} Grams …" at bounding box center [457, 331] width 665 height 338
type input "1000"
click at [346, 323] on div "Ingredient * Amount * Unit * Waste * .a-a{fill:#347362;}.b-a{fill:#fff;} Grams …" at bounding box center [457, 331] width 665 height 338
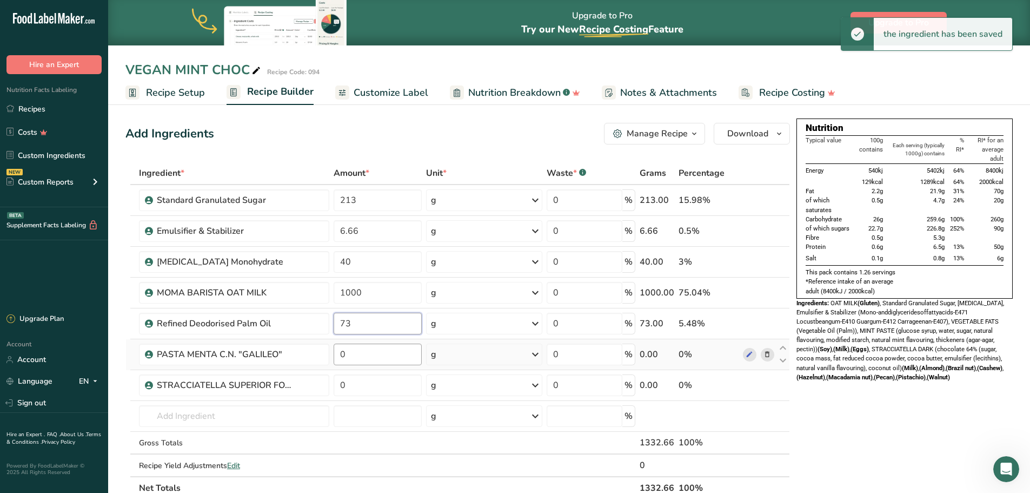
type input "73"
click at [360, 358] on div "Ingredient * Amount * Unit * Waste * .a-a{fill:#347362;}.b-a{fill:#fff;} Grams …" at bounding box center [457, 331] width 665 height 338
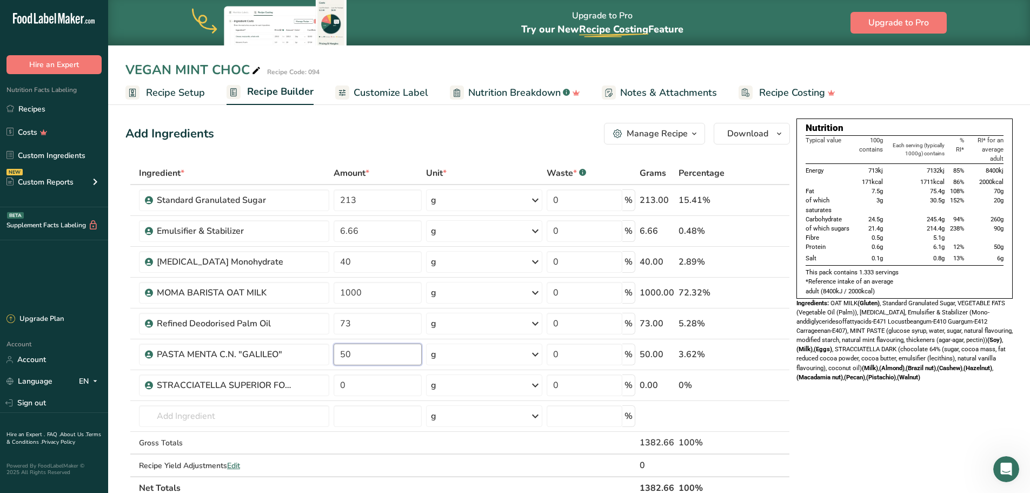
type input "50"
click at [371, 383] on div "Ingredient * Amount * Unit * Waste * .a-a{fill:#347362;}.b-a{fill:#fff;} Grams …" at bounding box center [457, 331] width 665 height 338
click at [361, 386] on input "0" at bounding box center [378, 385] width 88 height 22
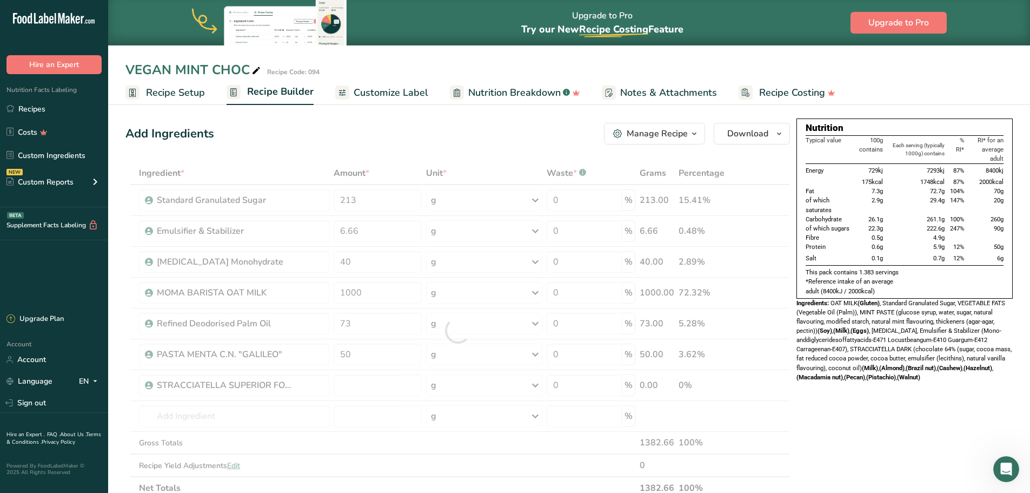
type input "0"
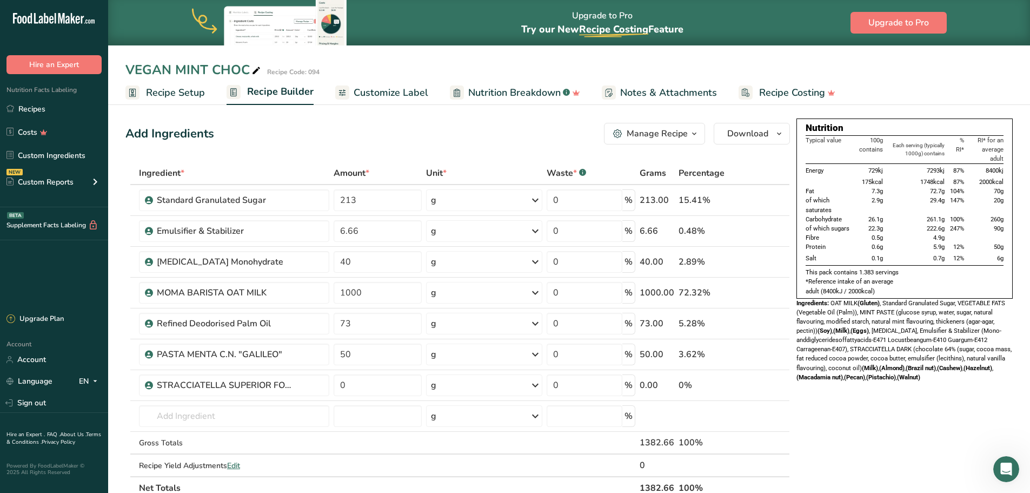
click at [179, 85] on span "Recipe Setup" at bounding box center [175, 92] width 59 height 15
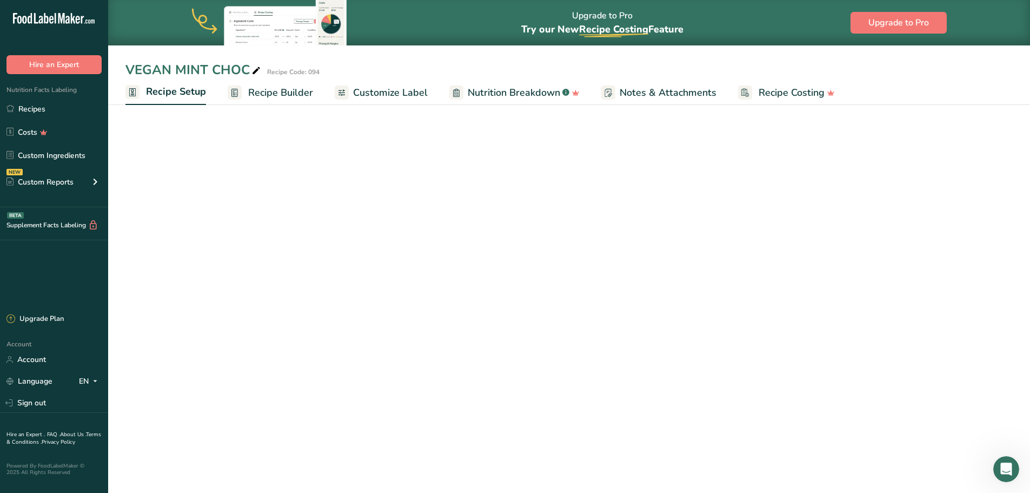
scroll to position [1, 0]
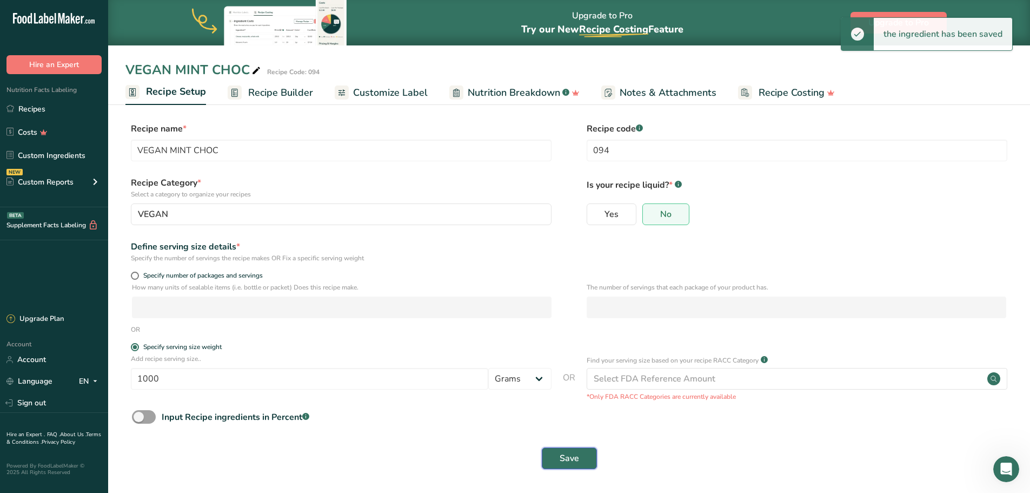
drag, startPoint x: 559, startPoint y: 454, endPoint x: 541, endPoint y: 438, distance: 24.5
click at [559, 452] on button "Save" at bounding box center [569, 458] width 55 height 22
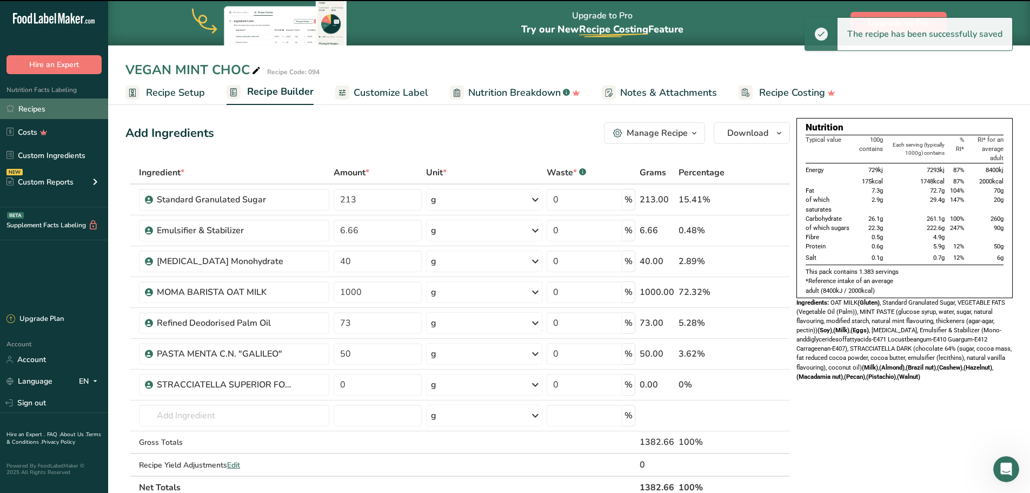
click at [45, 104] on link "Recipes" at bounding box center [54, 108] width 108 height 21
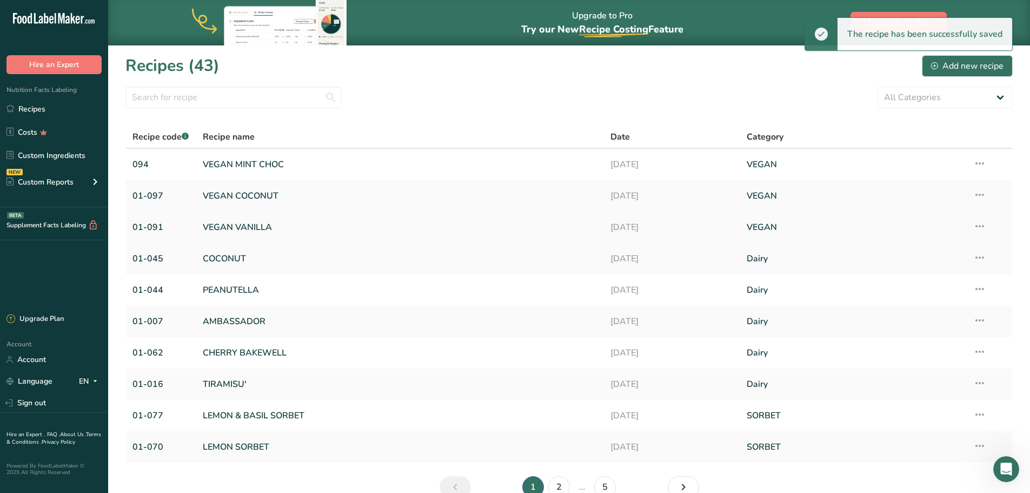
click at [246, 229] on link "VEGAN VANILLA" at bounding box center [400, 227] width 395 height 23
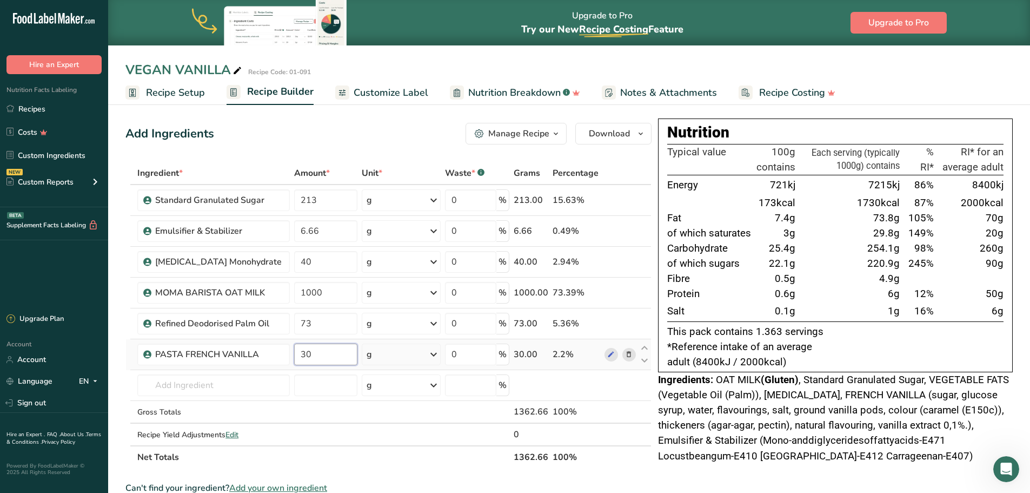
click at [314, 355] on input "30" at bounding box center [325, 354] width 63 height 22
type input "3"
type input "40"
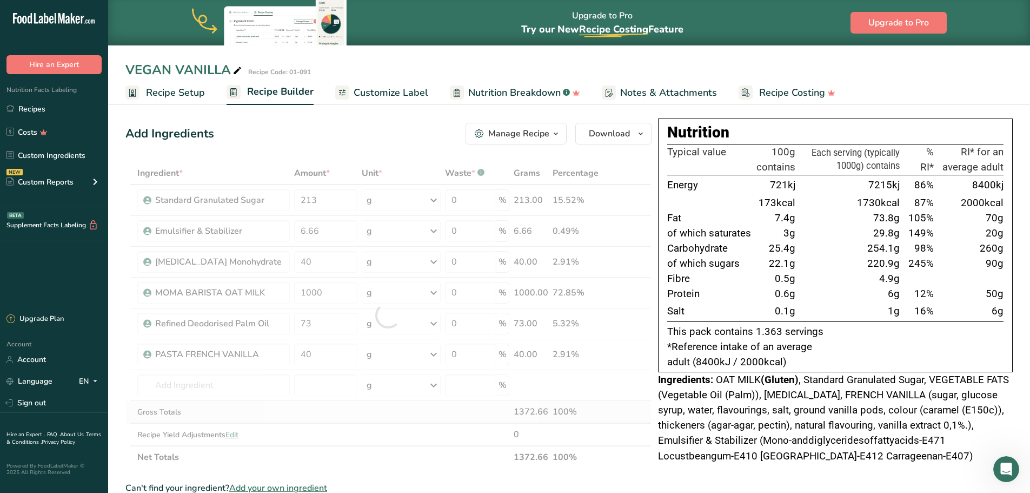
click at [337, 405] on div "Ingredient * Amount * Unit * Waste * .a-a{fill:#347362;}.b-a{fill:#fff;} Grams …" at bounding box center [388, 315] width 526 height 307
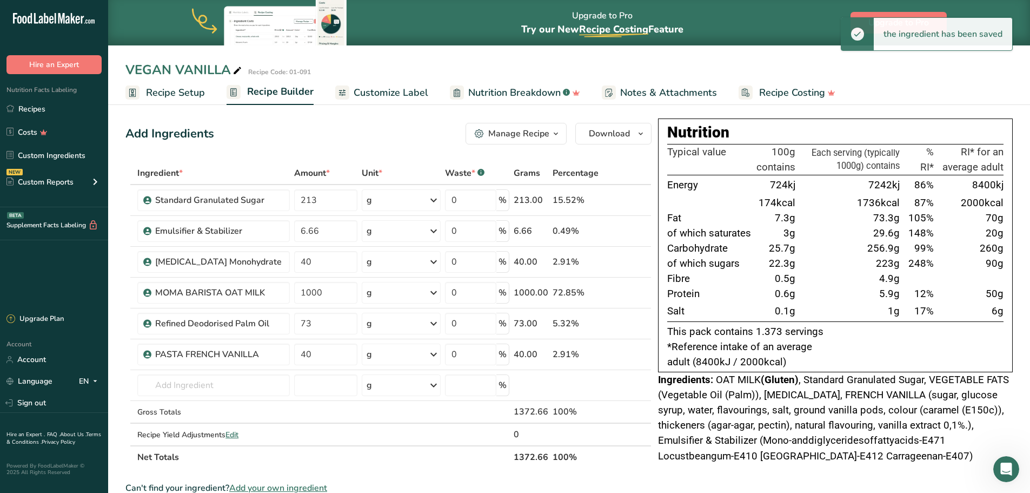
click at [174, 97] on span "Recipe Setup" at bounding box center [175, 92] width 59 height 15
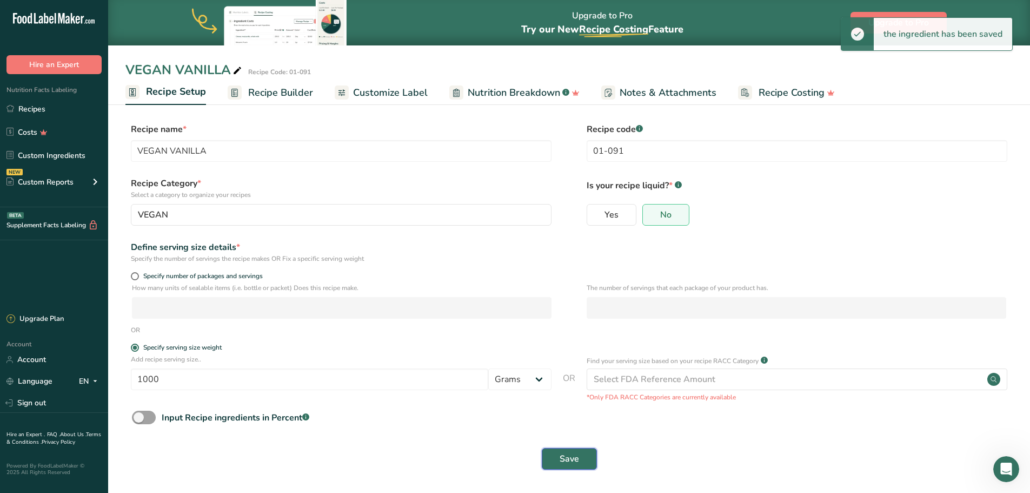
click at [558, 458] on button "Save" at bounding box center [569, 459] width 55 height 22
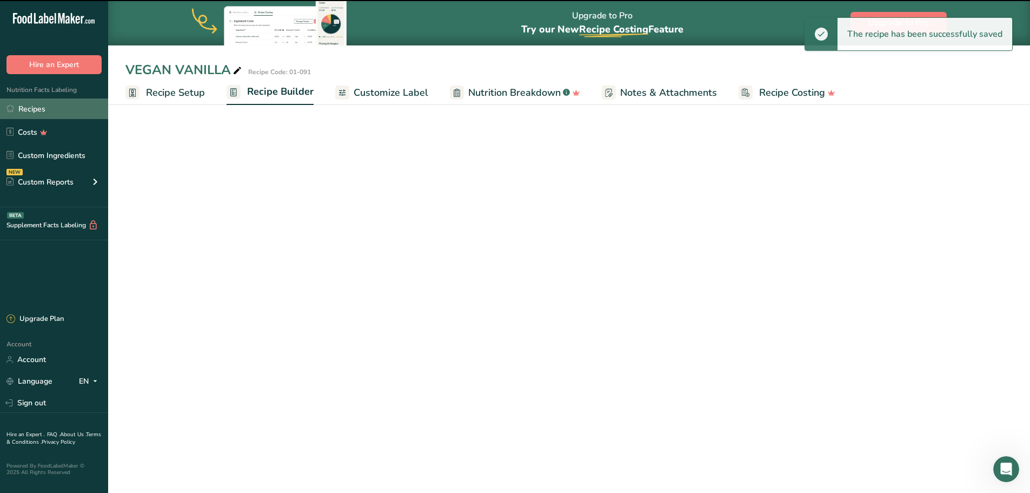
click at [42, 111] on link "Recipes" at bounding box center [54, 108] width 108 height 21
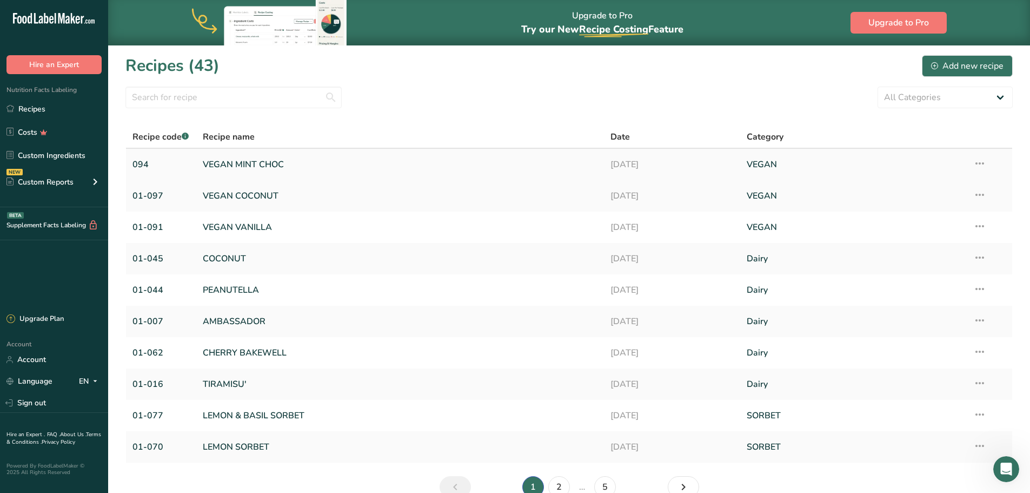
click at [265, 158] on link "VEGAN MINT CHOC" at bounding box center [400, 164] width 395 height 23
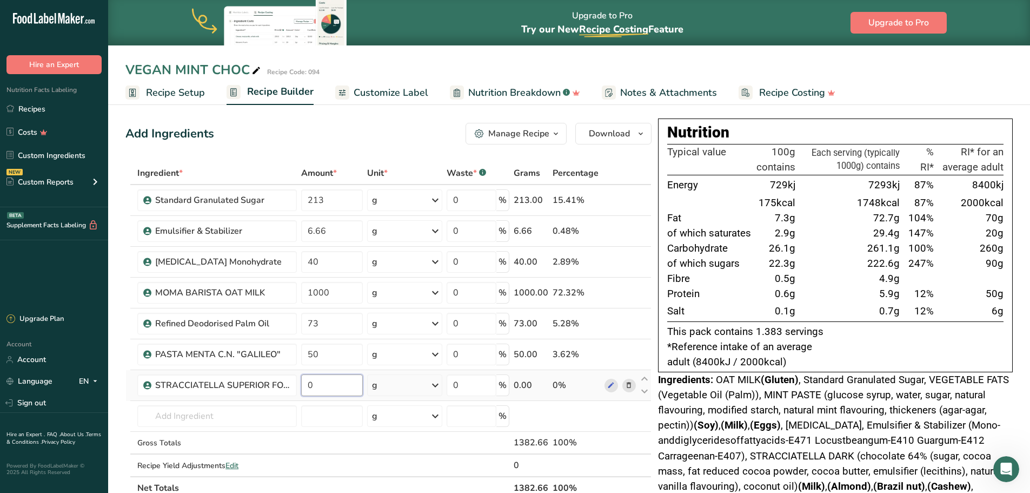
click at [345, 389] on input "0" at bounding box center [332, 385] width 62 height 22
click at [344, 389] on input "50" at bounding box center [332, 385] width 62 height 22
type input "50"
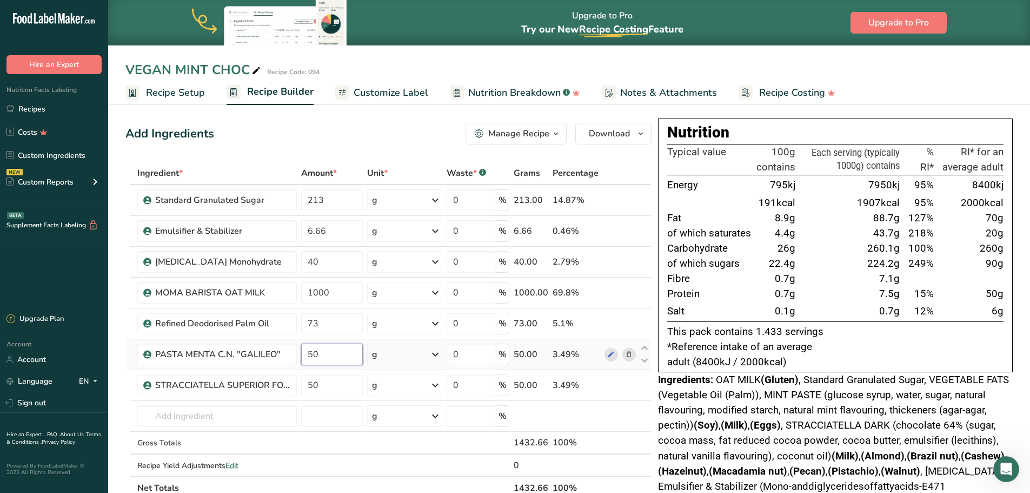
click at [326, 351] on div "Ingredient * Amount * Unit * Waste * .a-a{fill:#347362;}.b-a{fill:#fff;} Grams …" at bounding box center [388, 331] width 526 height 338
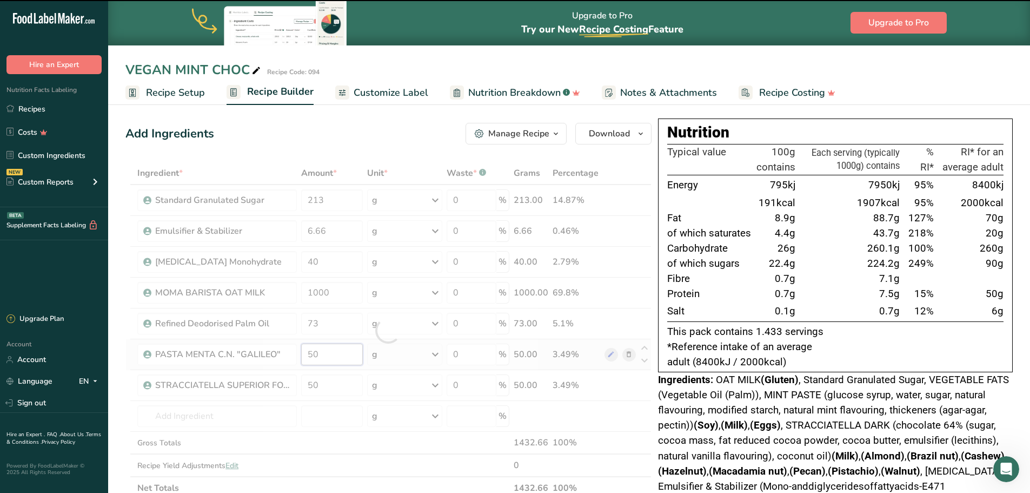
type input "5"
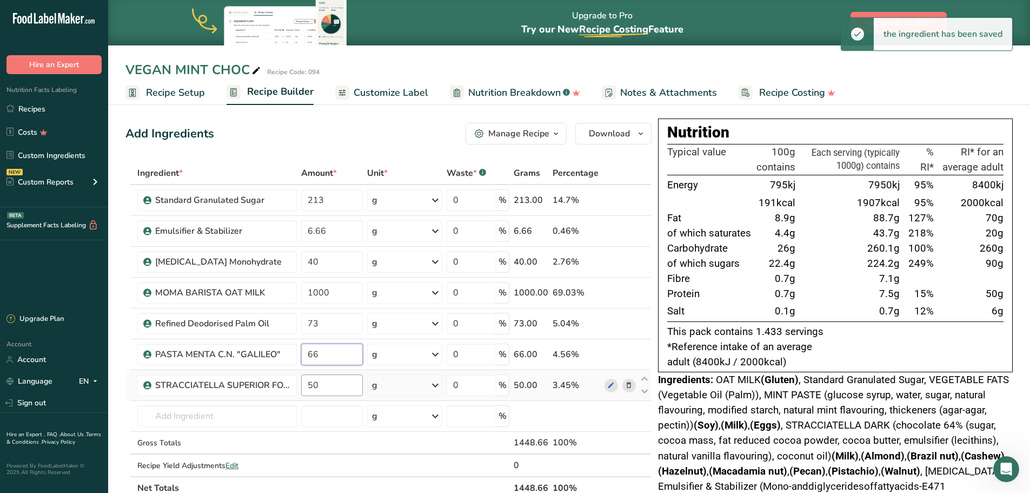
type input "66"
click at [322, 386] on div "Ingredient * Amount * Unit * Waste * .a-a{fill:#347362;}.b-a{fill:#fff;} Grams …" at bounding box center [388, 331] width 526 height 338
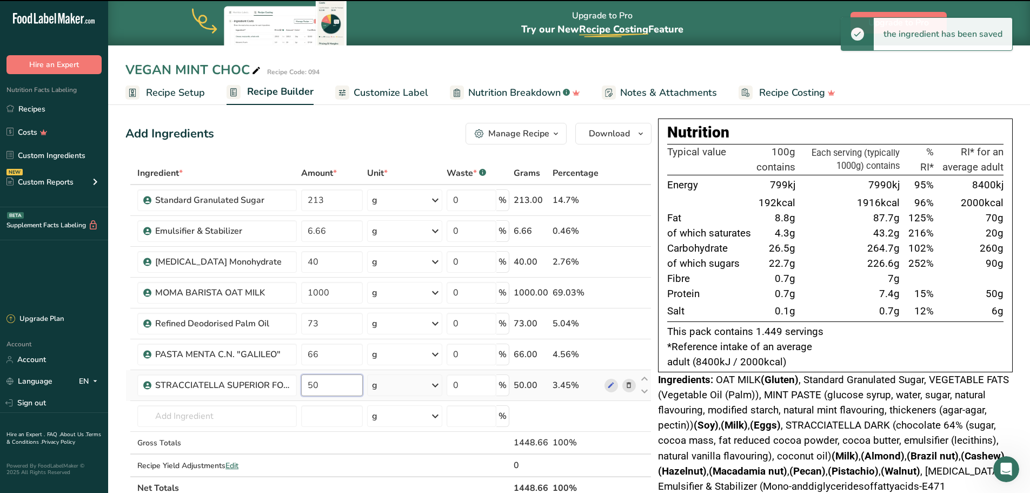
click at [342, 380] on input "50" at bounding box center [332, 385] width 62 height 22
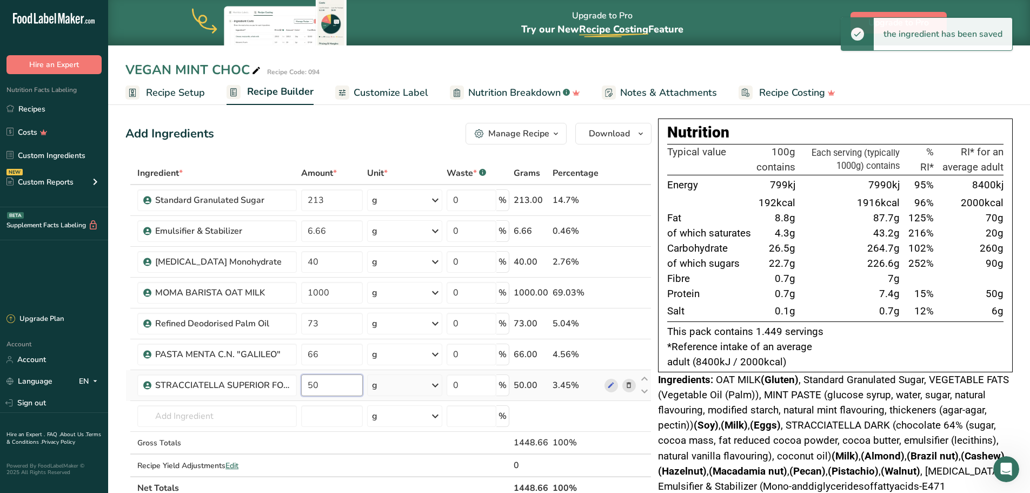
type input "5"
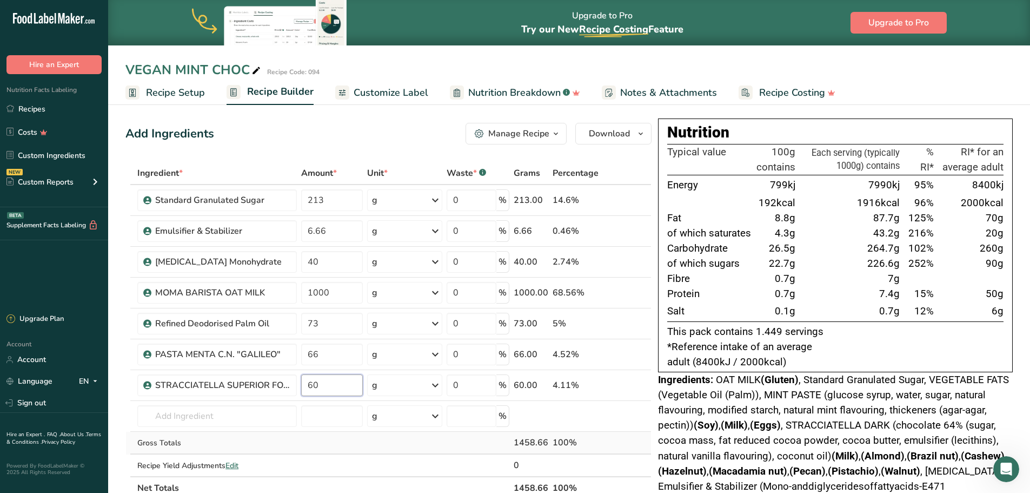
type input "60"
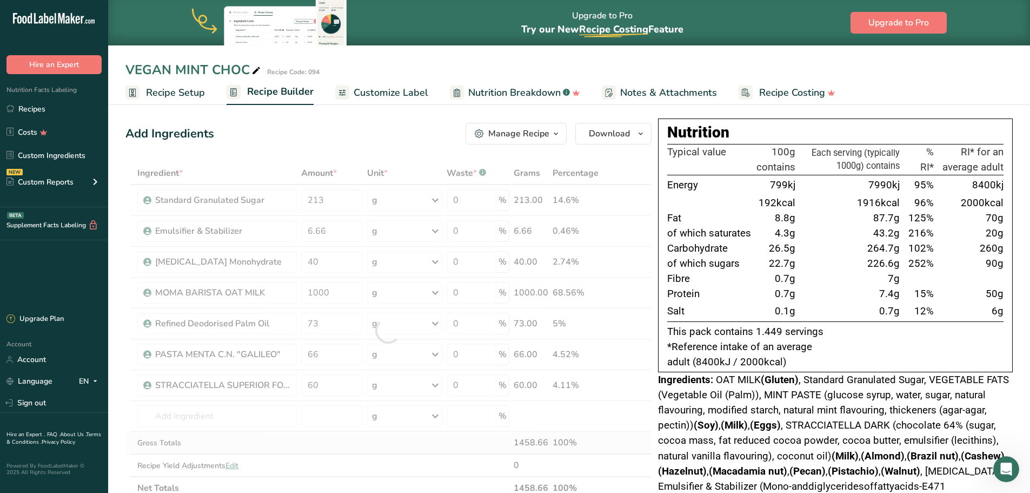
click at [359, 438] on div "Ingredient * Amount * Unit * Waste * .a-a{fill:#347362;}.b-a{fill:#fff;} Grams …" at bounding box center [388, 331] width 526 height 338
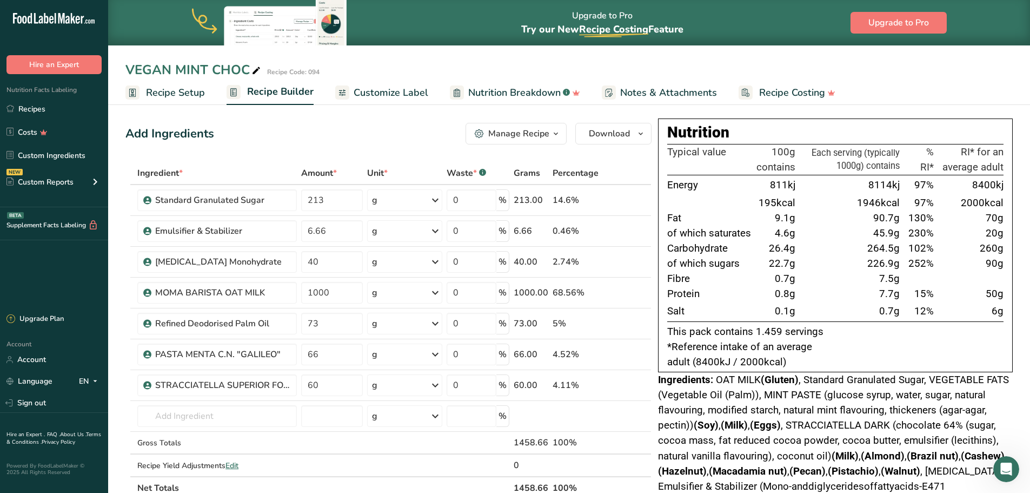
drag, startPoint x: 182, startPoint y: 96, endPoint x: 183, endPoint y: 101, distance: 5.4
click at [182, 95] on span "Recipe Setup" at bounding box center [175, 92] width 59 height 15
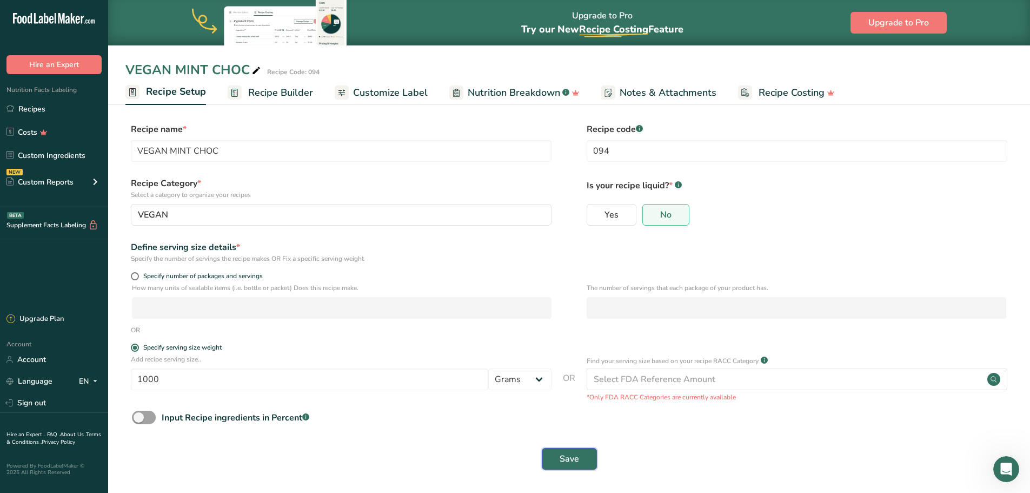
click at [567, 453] on span "Save" at bounding box center [569, 458] width 19 height 13
